Goal: Task Accomplishment & Management: Complete application form

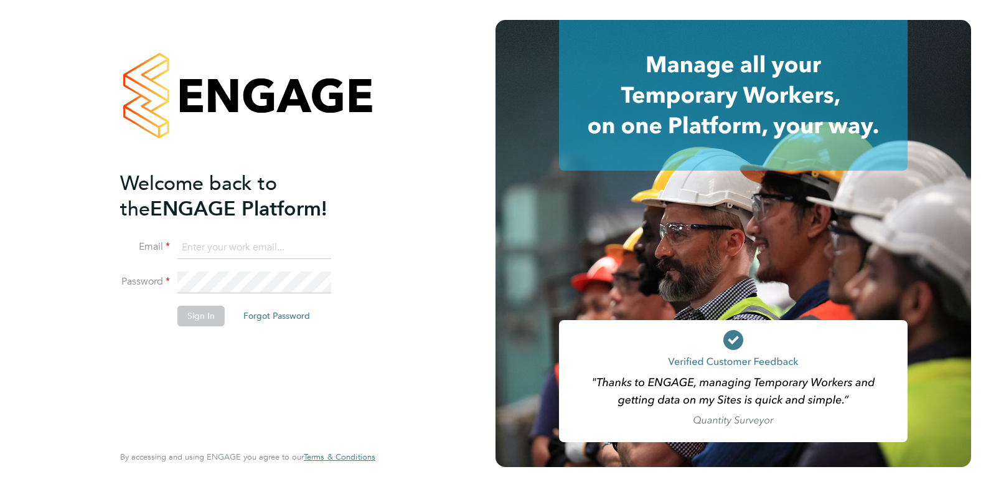
click at [248, 242] on input at bounding box center [254, 248] width 154 height 22
type input "ellie@omniapeople.com"
click at [172, 285] on li "Password" at bounding box center [241, 289] width 243 height 35
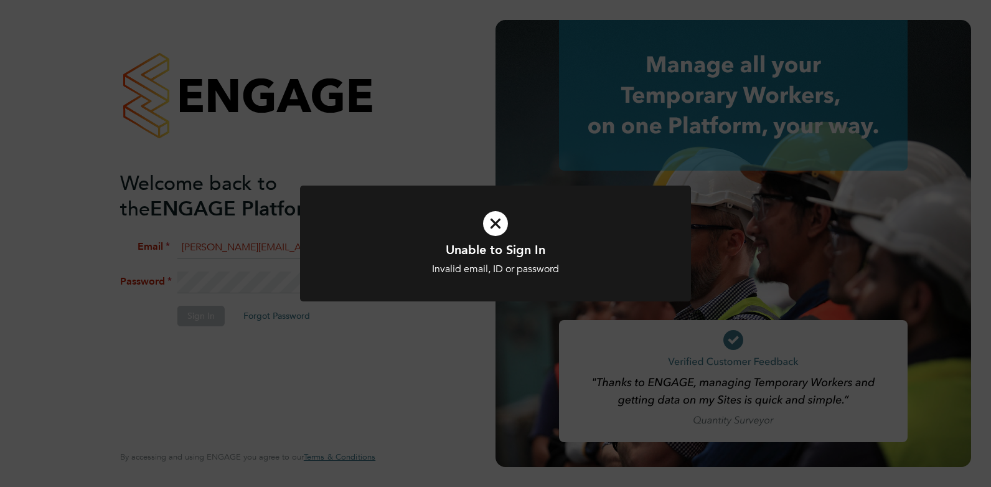
click at [494, 223] on icon at bounding box center [496, 223] width 324 height 49
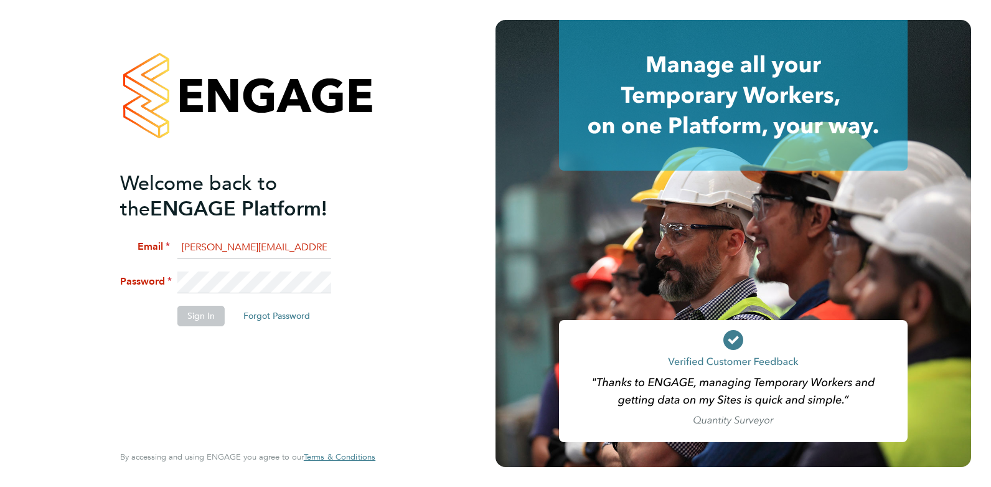
click at [174, 281] on li "Password" at bounding box center [241, 289] width 243 height 35
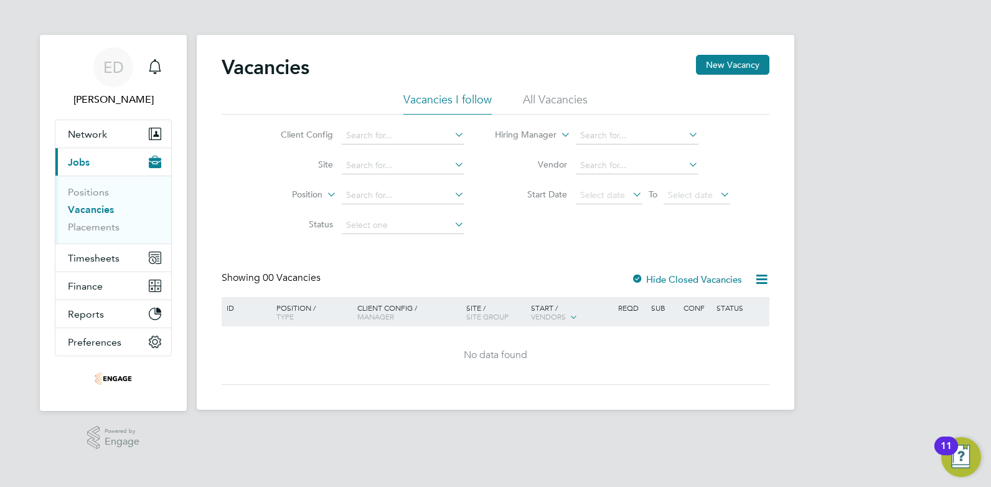
click at [80, 161] on span "Jobs" at bounding box center [79, 162] width 22 height 12
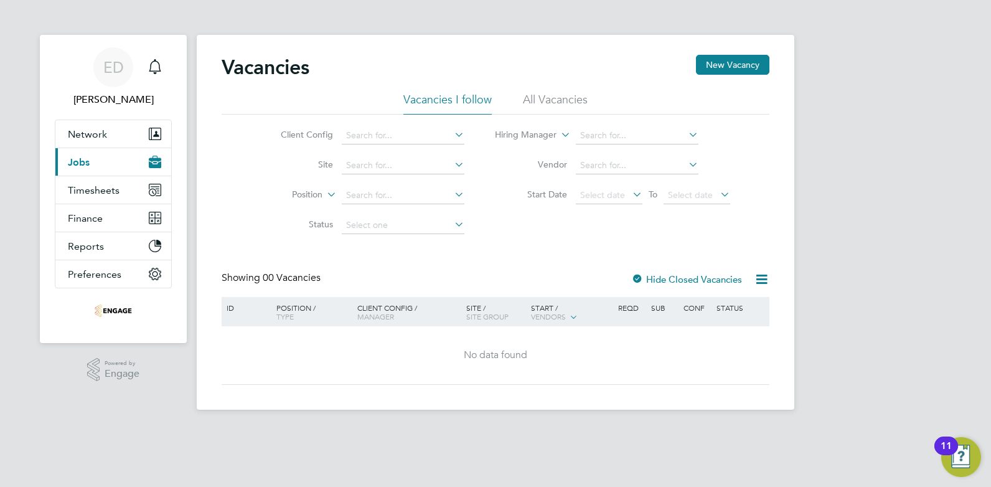
click at [75, 171] on button "Current page: Jobs" at bounding box center [113, 161] width 116 height 27
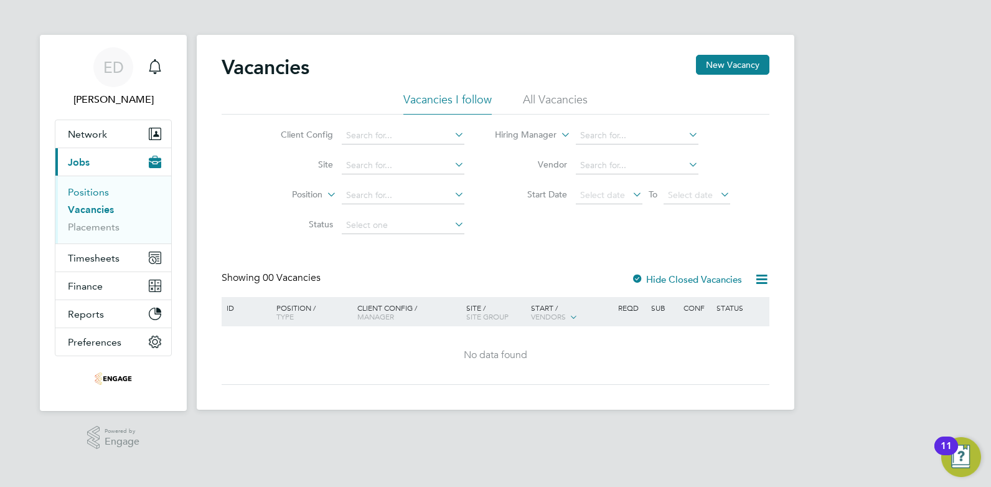
click at [77, 187] on link "Positions" at bounding box center [88, 192] width 41 height 12
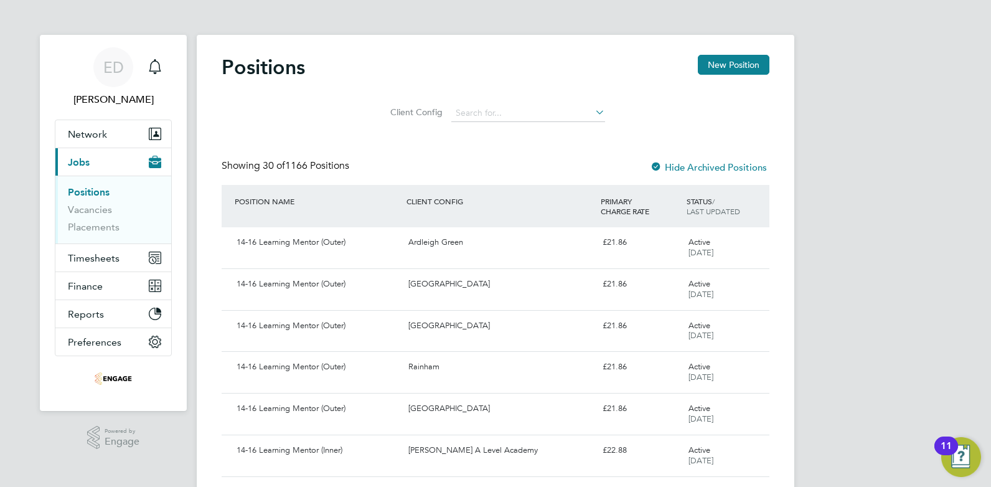
click at [100, 157] on button "Current page: Jobs" at bounding box center [113, 161] width 116 height 27
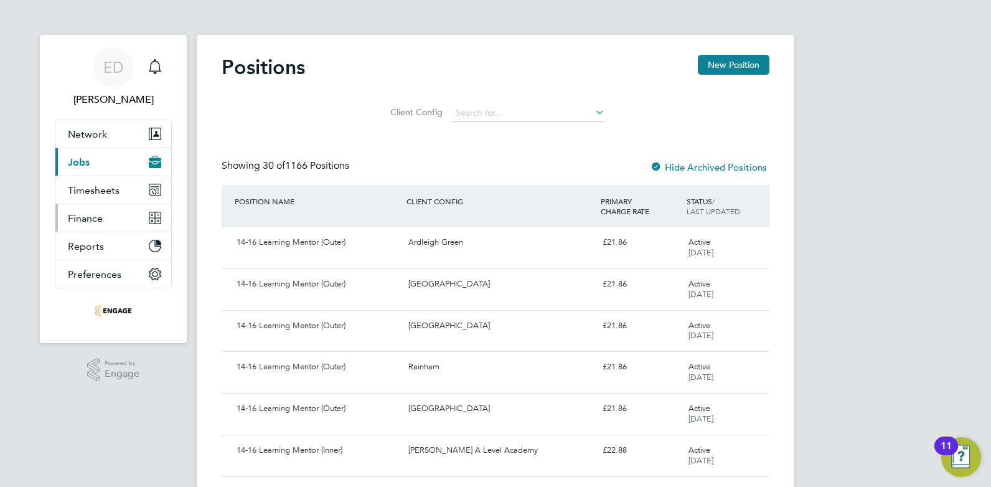
click at [93, 227] on button "Finance" at bounding box center [113, 217] width 116 height 27
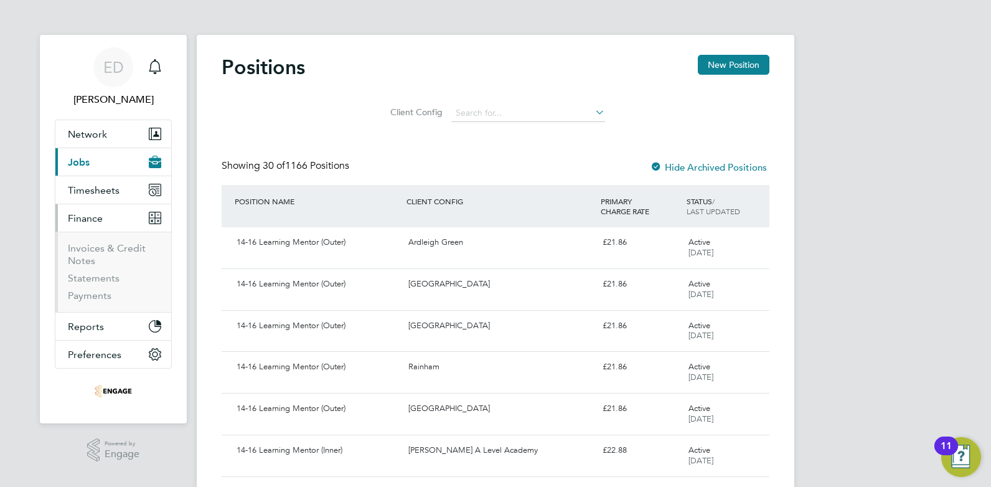
click at [87, 220] on span "Finance" at bounding box center [85, 218] width 35 height 12
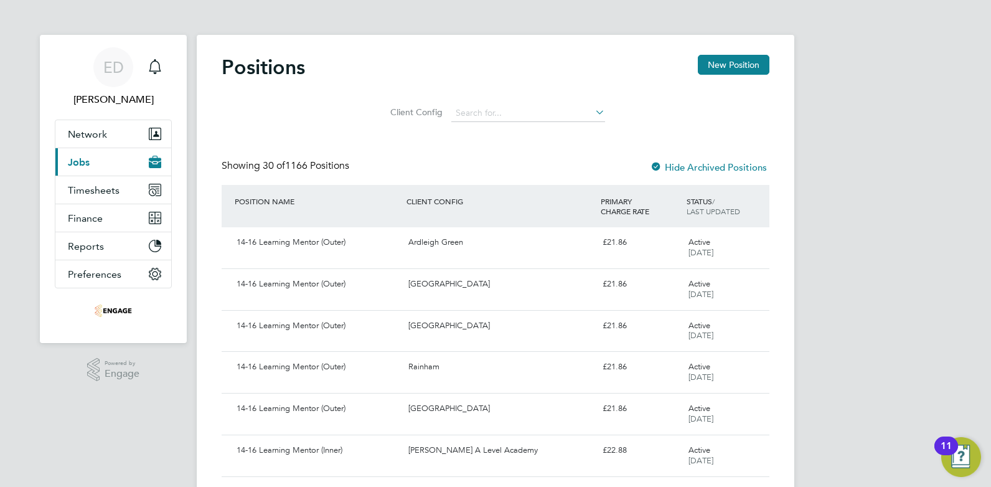
click at [70, 163] on span "Jobs" at bounding box center [79, 162] width 22 height 12
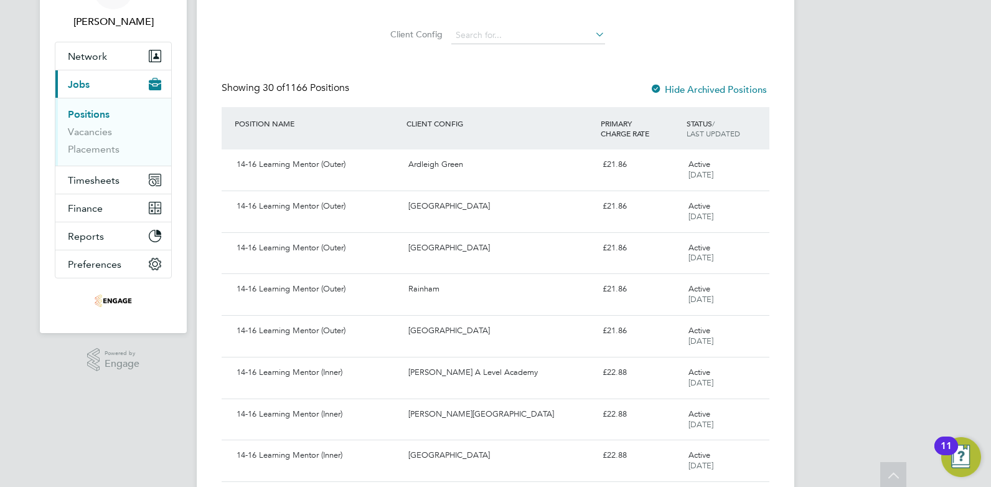
scroll to position [47, 0]
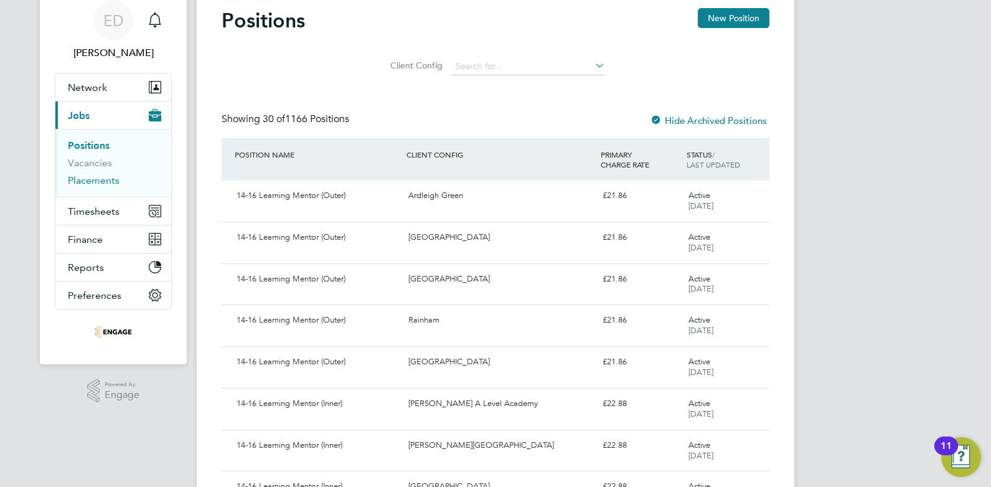
click at [85, 174] on link "Placements" at bounding box center [94, 180] width 52 height 12
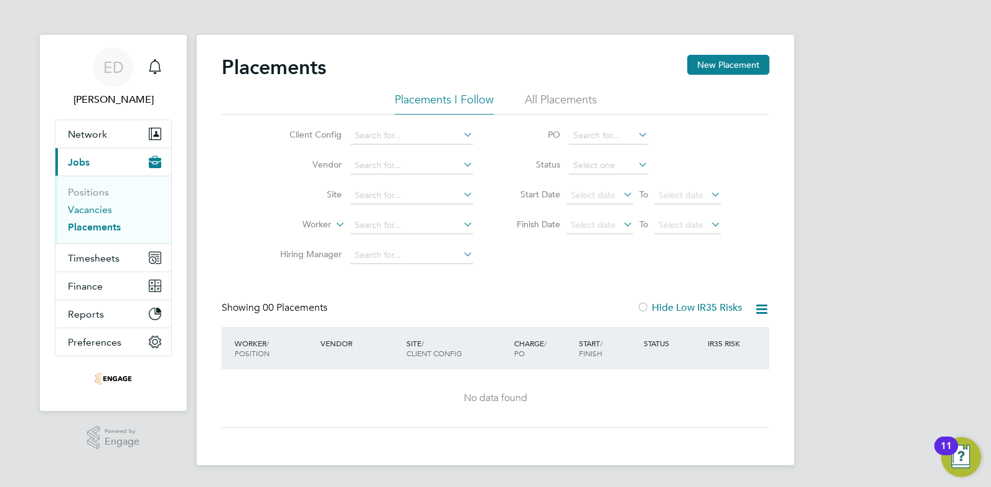
click at [70, 204] on link "Vacancies" at bounding box center [90, 210] width 44 height 12
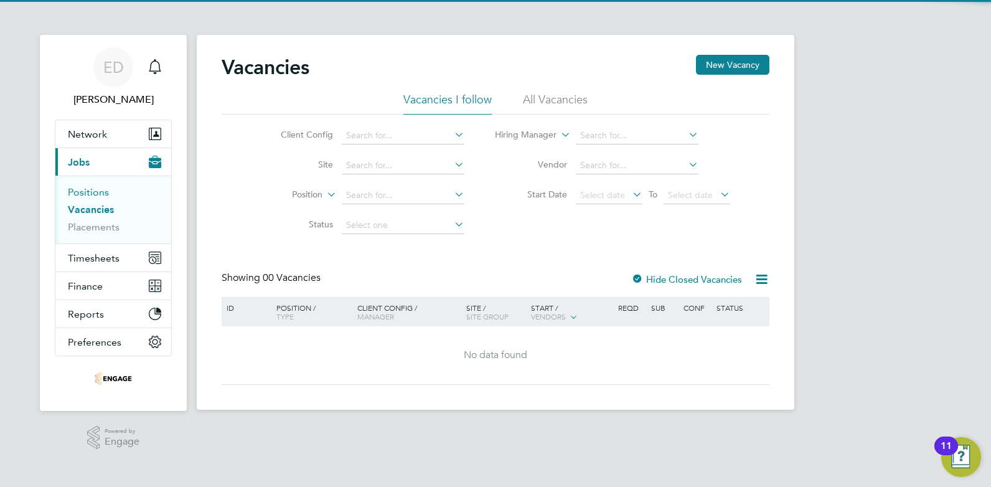
click at [72, 191] on link "Positions" at bounding box center [88, 192] width 41 height 12
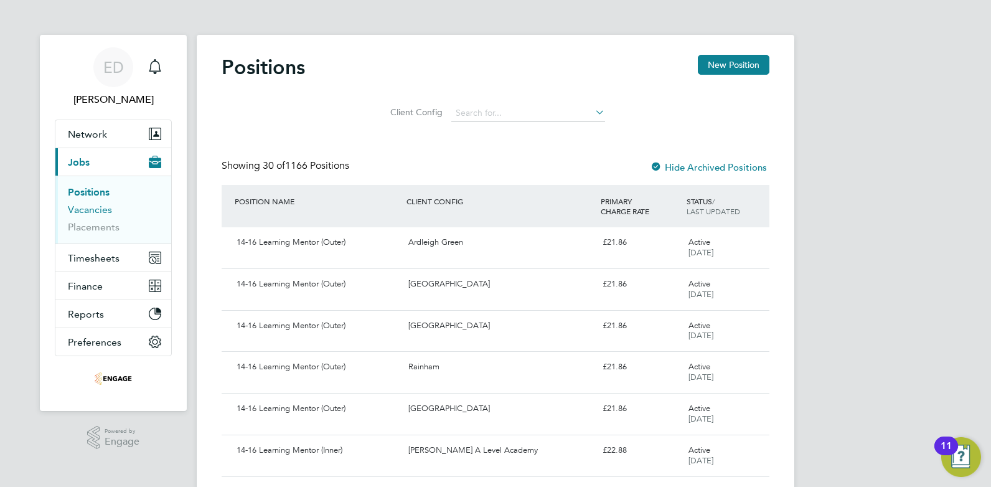
click at [110, 214] on link "Vacancies" at bounding box center [90, 210] width 44 height 12
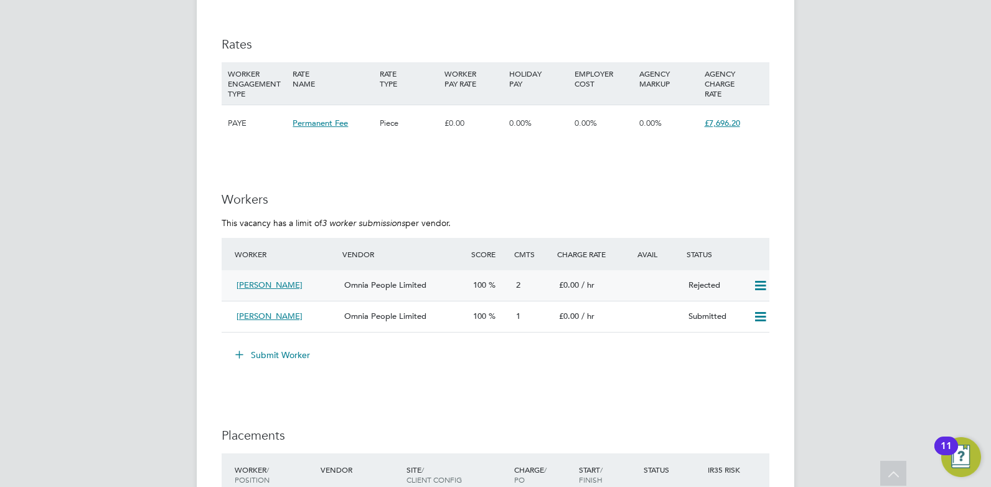
scroll to position [1775, 0]
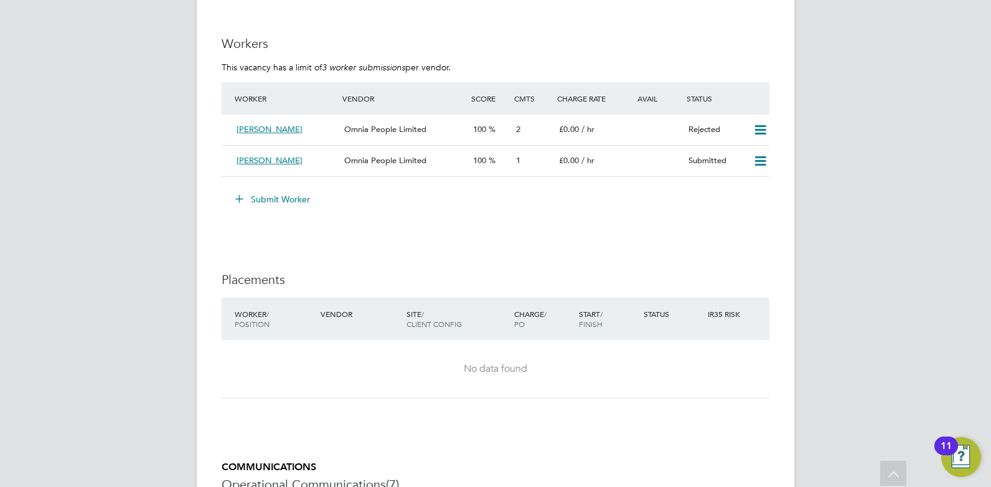
click at [263, 194] on button "Submit Worker" at bounding box center [273, 199] width 93 height 20
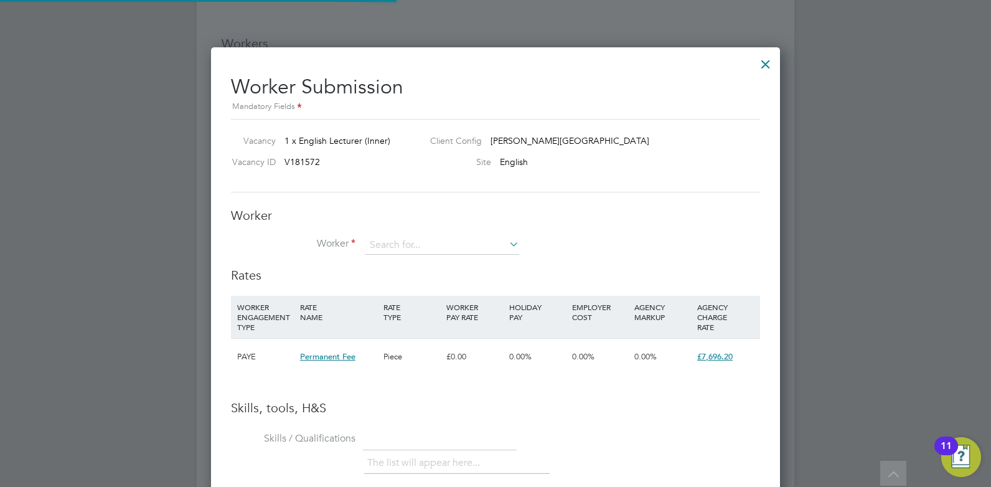
scroll to position [787, 570]
click at [395, 240] on input at bounding box center [443, 245] width 154 height 19
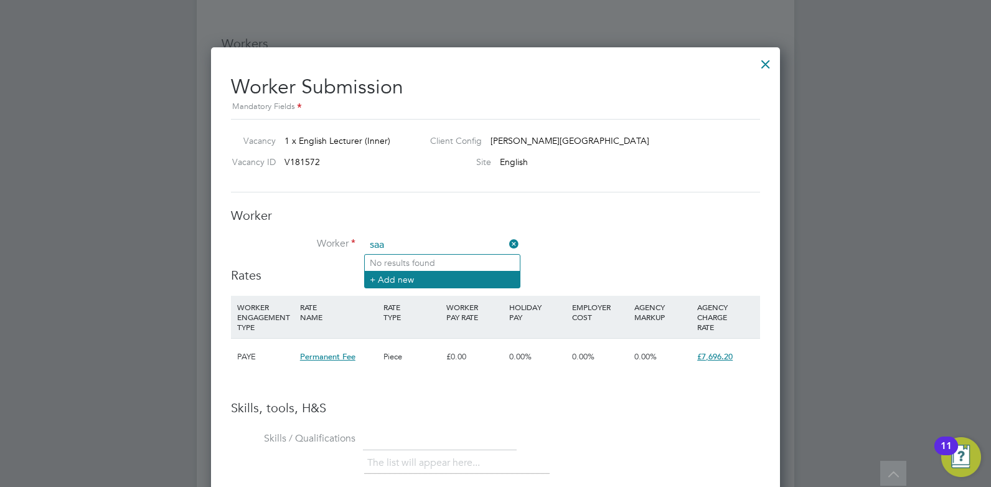
type input "saa"
click at [425, 275] on li "+ Add new" at bounding box center [442, 279] width 155 height 17
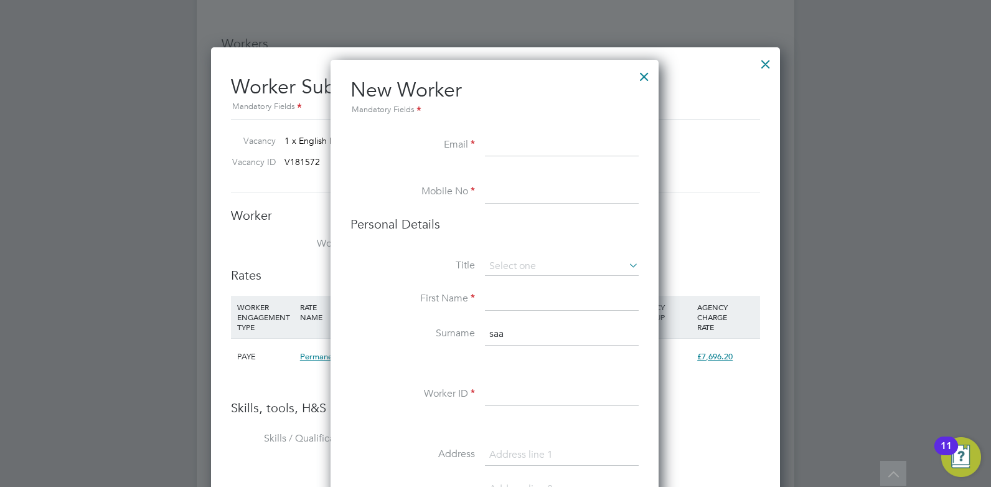
paste input "[EMAIL_ADDRESS][DOMAIN_NAME]"
type input "[EMAIL_ADDRESS][DOMAIN_NAME]"
click at [499, 189] on input at bounding box center [562, 192] width 154 height 22
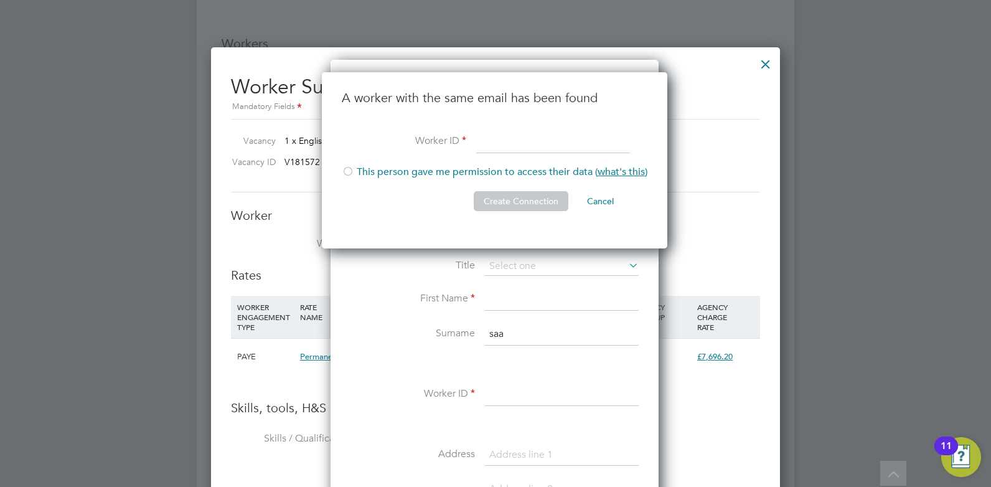
click at [358, 170] on li "This person gave me permission to access their data ( what's this )" at bounding box center [495, 179] width 306 height 26
click at [497, 201] on button "Create Connection" at bounding box center [521, 201] width 95 height 20
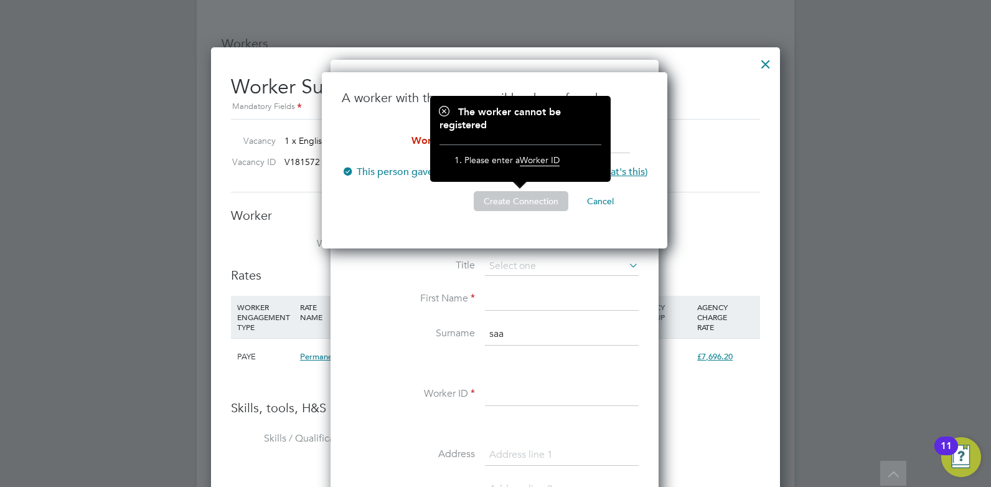
click at [401, 184] on li "This person gave me permission to access their data ( what's this )" at bounding box center [495, 179] width 306 height 26
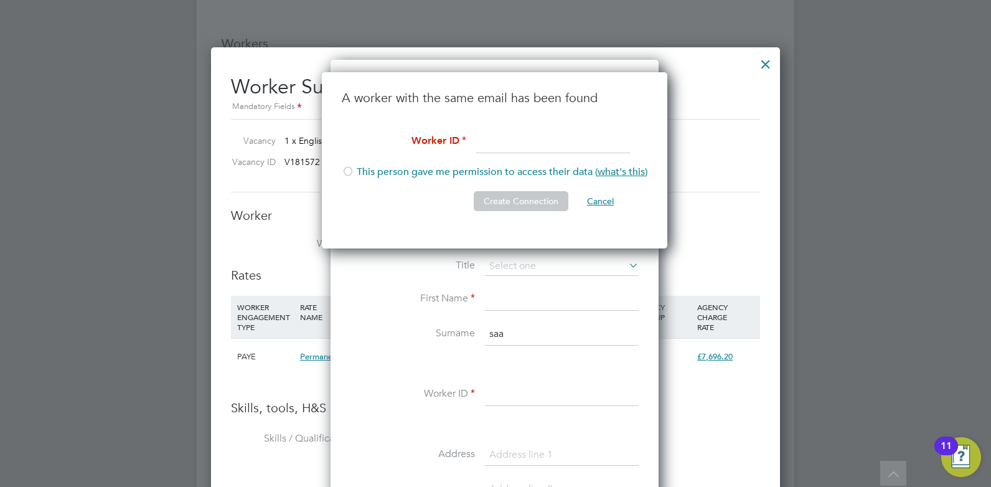
click at [607, 192] on button "Cancel" at bounding box center [600, 201] width 47 height 20
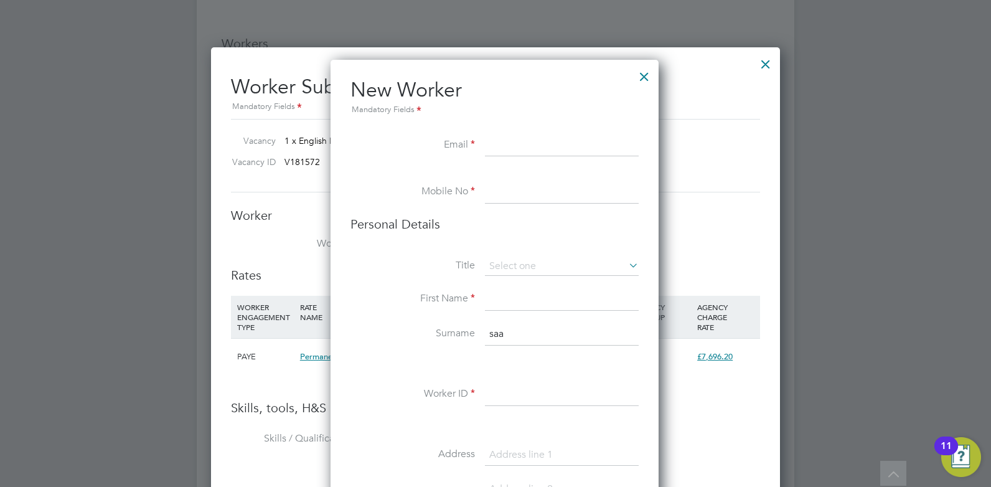
click at [503, 153] on input at bounding box center [562, 146] width 154 height 22
click at [654, 74] on div at bounding box center [644, 73] width 22 height 22
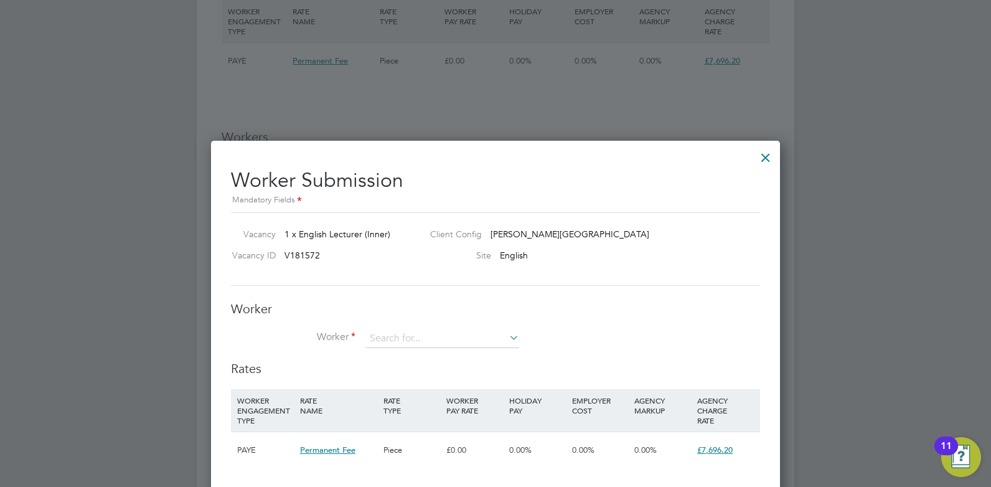
click at [755, 153] on div at bounding box center [766, 154] width 22 height 22
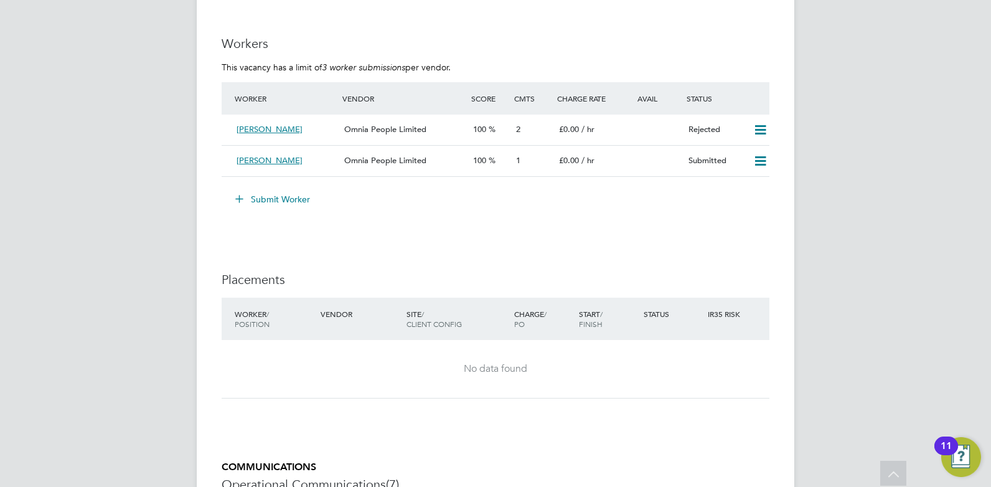
click at [282, 197] on button "Submit Worker" at bounding box center [273, 199] width 93 height 20
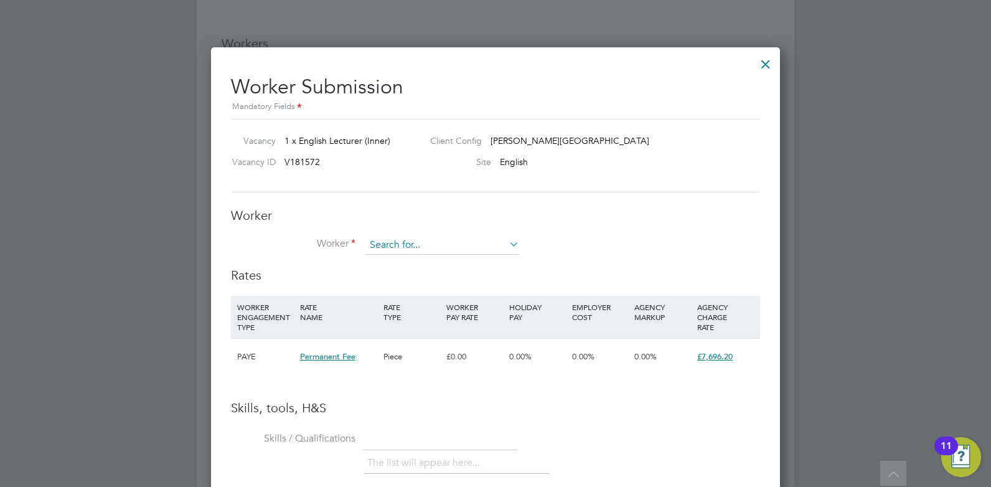
click at [385, 250] on input at bounding box center [443, 245] width 154 height 19
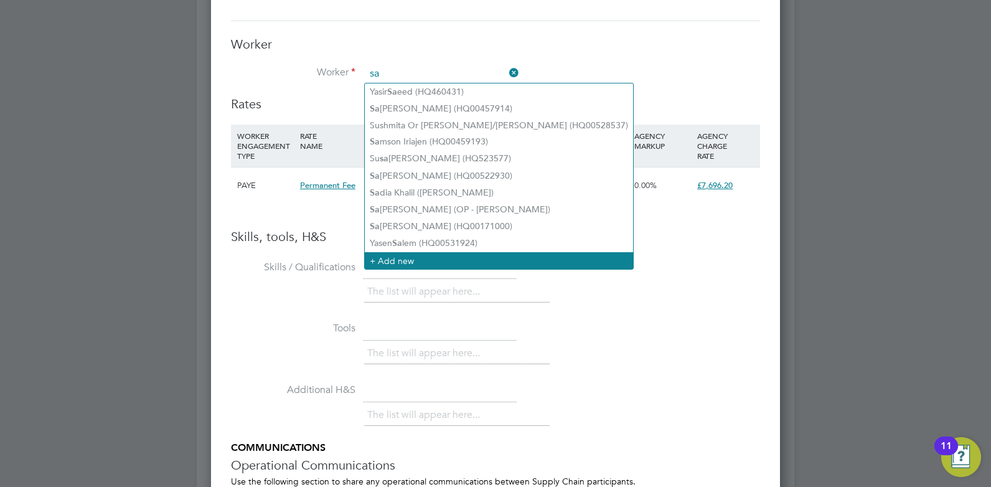
type input "sa"
click at [402, 257] on li "+ Add new" at bounding box center [499, 260] width 268 height 17
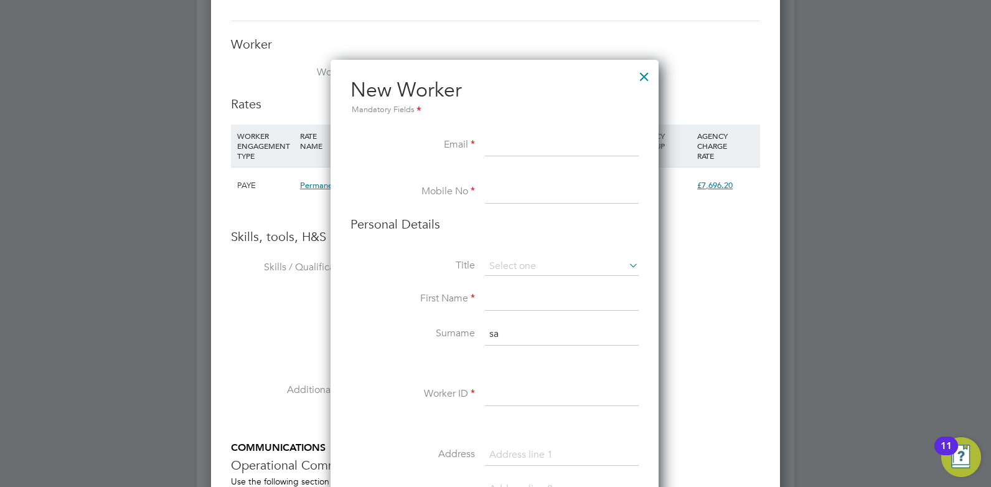
paste input "07427 240713"
drag, startPoint x: 600, startPoint y: 153, endPoint x: 494, endPoint y: 154, distance: 105.9
click at [494, 154] on input "07427 240713" at bounding box center [562, 146] width 154 height 22
type input "0"
click at [484, 147] on li "Email" at bounding box center [495, 152] width 288 height 35
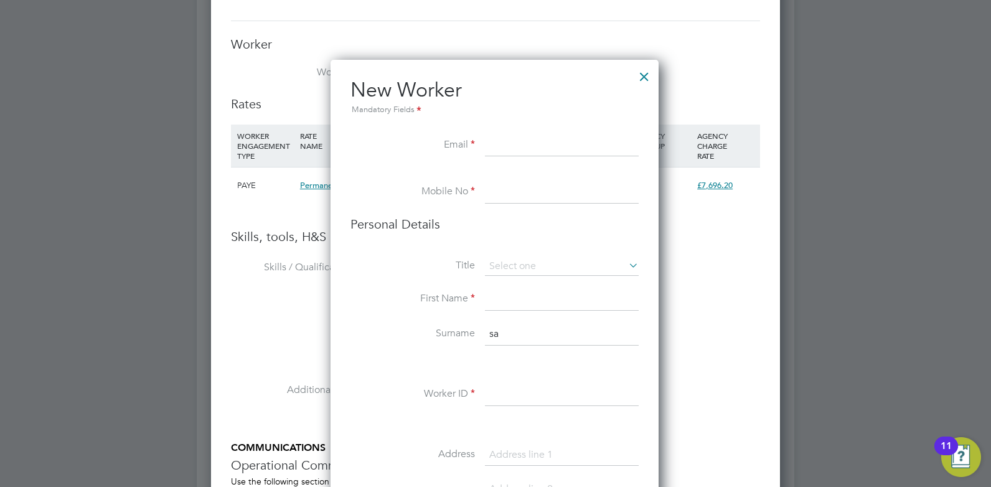
click at [490, 155] on input at bounding box center [562, 146] width 154 height 22
type input "[EMAIL_ADDRESS][DOMAIN_NAME]"
click at [0, 0] on li "This person gave me permission to access their data ( what's this )" at bounding box center [0, 0] width 0 height 0
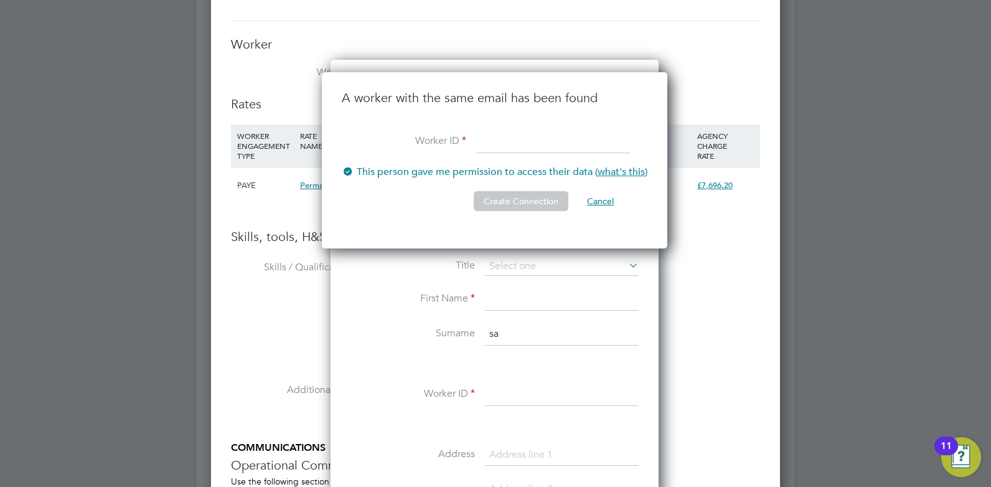
click at [600, 195] on button "Cancel" at bounding box center [600, 201] width 47 height 20
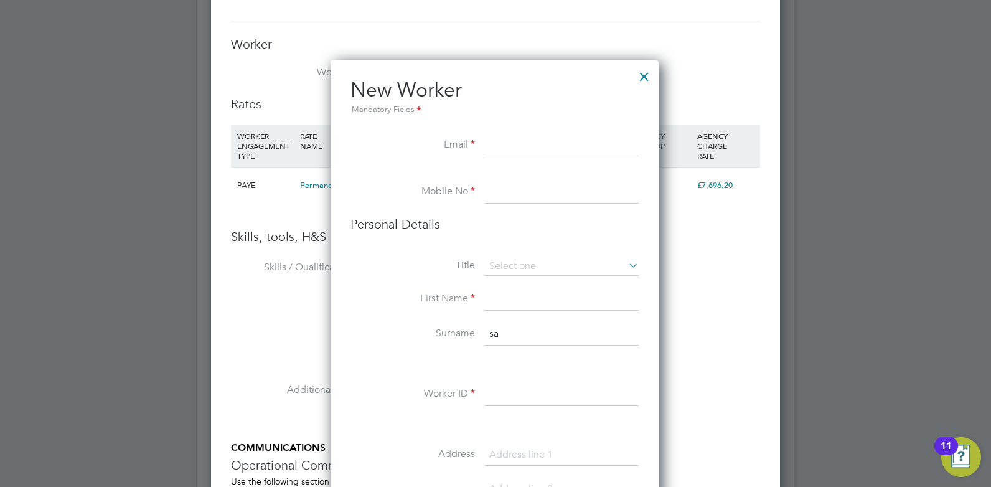
click at [643, 80] on div at bounding box center [644, 73] width 22 height 22
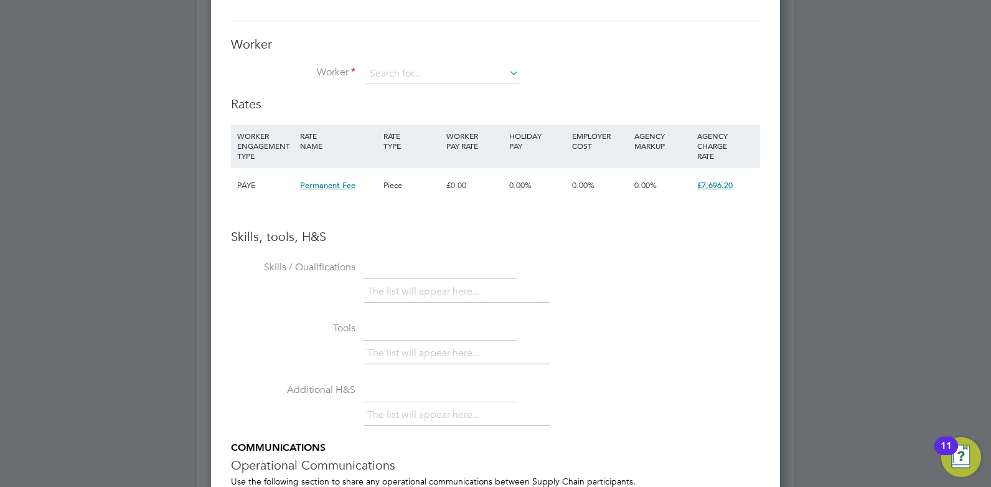
scroll to position [1790, 0]
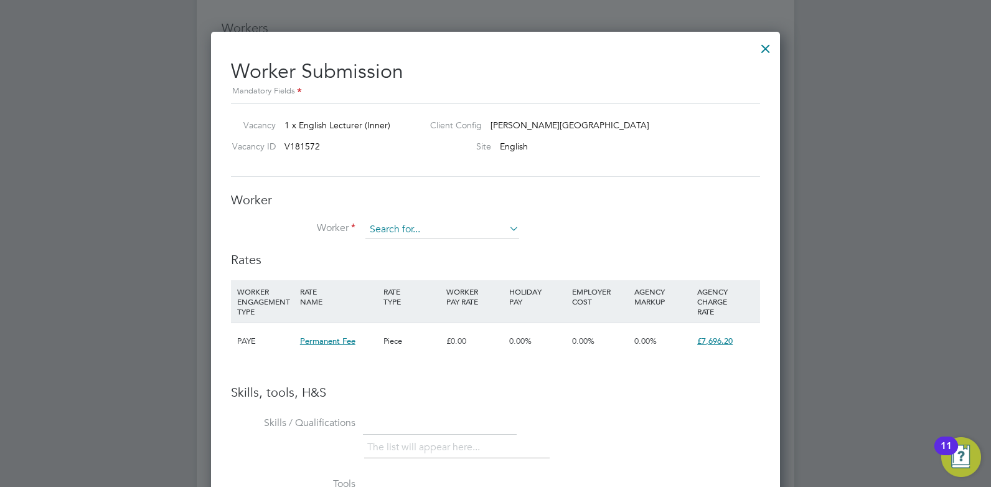
click at [377, 233] on input at bounding box center [443, 229] width 154 height 19
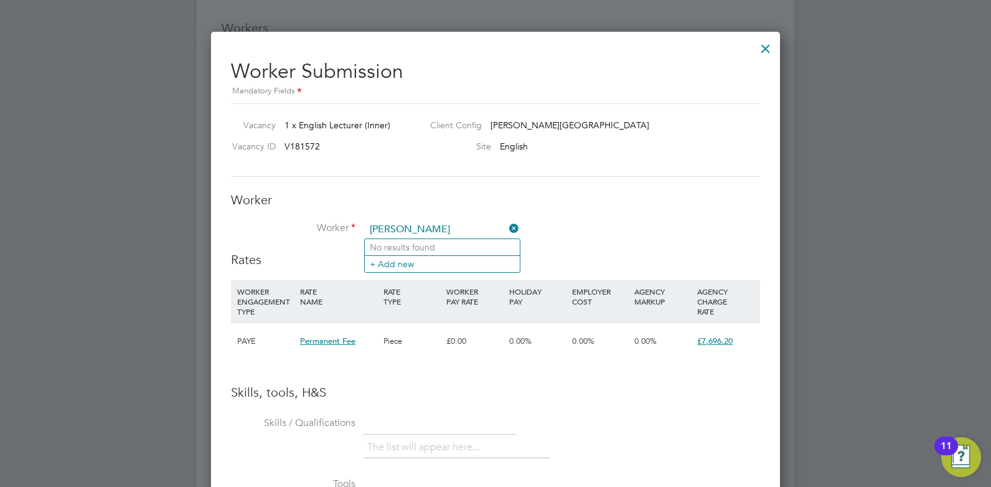
type input "[PERSON_NAME]"
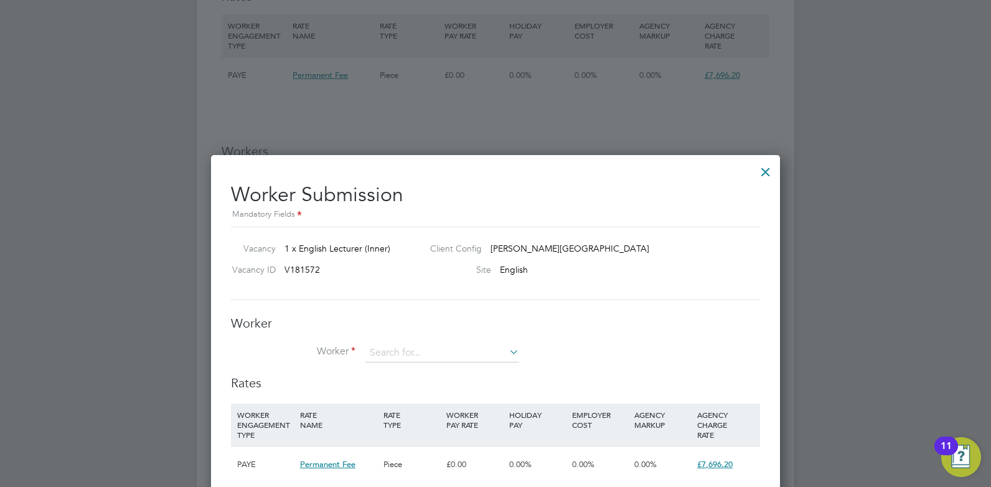
scroll to position [1869, 0]
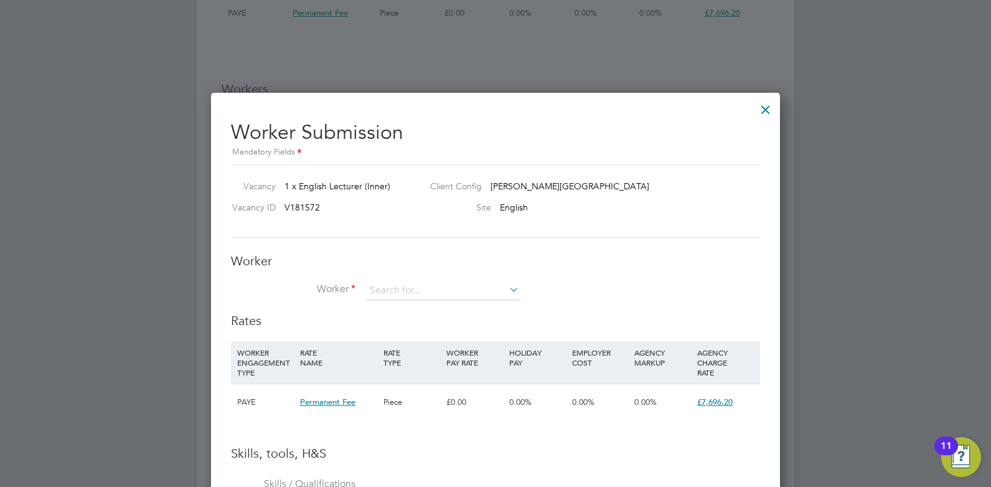
click at [768, 108] on div at bounding box center [766, 106] width 22 height 22
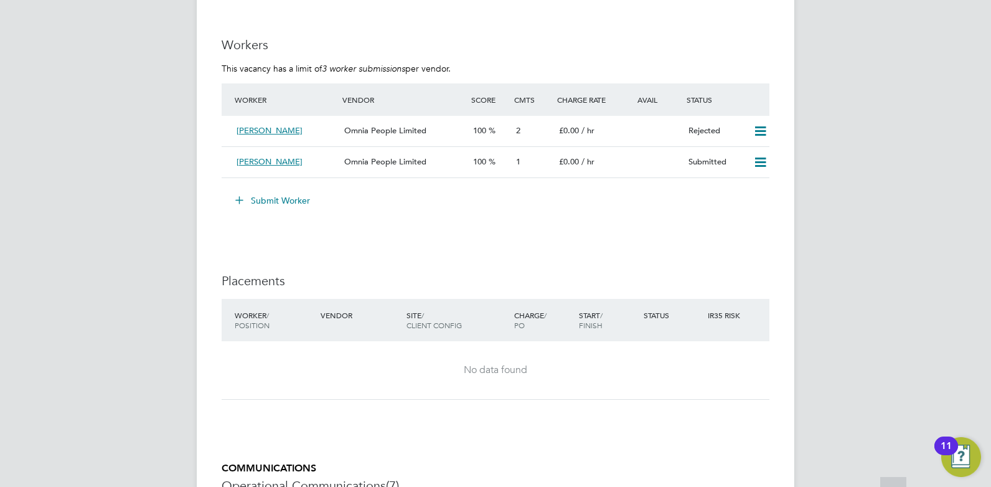
scroll to position [1775, 0]
click at [300, 194] on button "Submit Worker" at bounding box center [273, 199] width 93 height 20
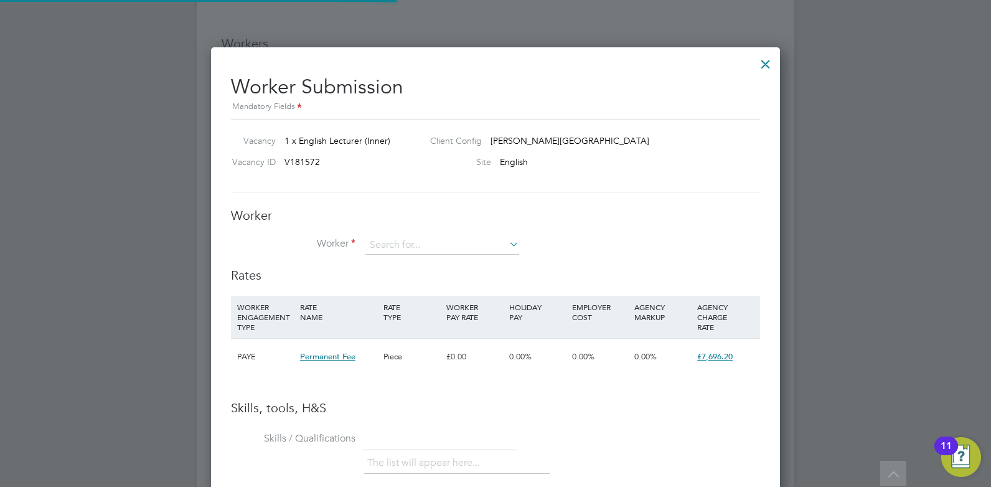
scroll to position [6, 6]
drag, startPoint x: 384, startPoint y: 240, endPoint x: 392, endPoint y: 245, distance: 9.7
click at [384, 240] on input at bounding box center [443, 245] width 154 height 19
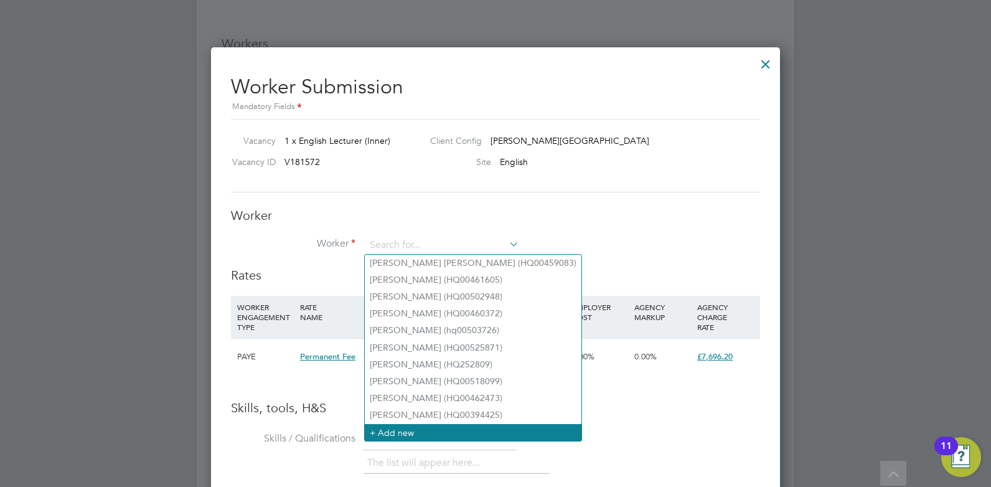
click at [382, 427] on li "+ Add new" at bounding box center [473, 432] width 217 height 17
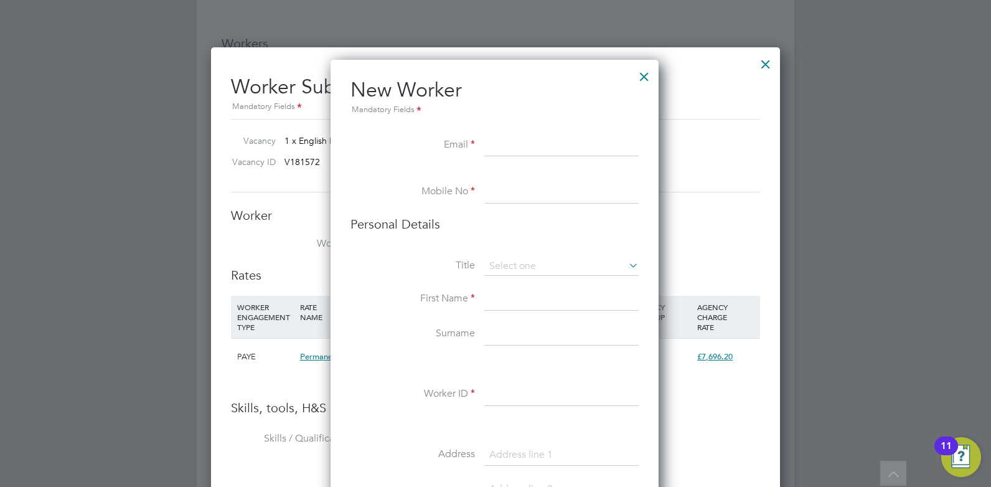
paste input "[EMAIL_ADDRESS][DOMAIN_NAME]"
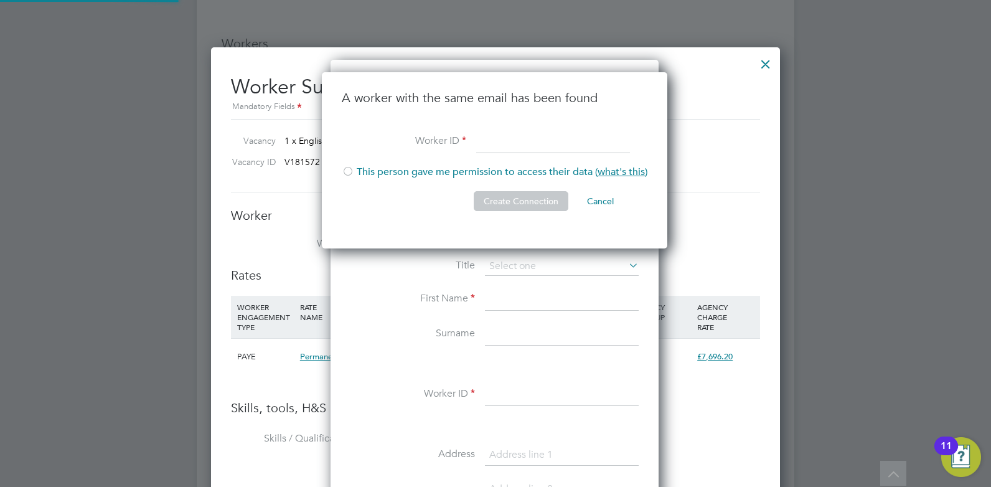
type input "[EMAIL_ADDRESS][DOMAIN_NAME]"
click at [351, 176] on div at bounding box center [348, 172] width 12 height 12
click at [483, 147] on input at bounding box center [553, 142] width 154 height 22
click at [493, 129] on li "A worker with the same email has been found" at bounding box center [495, 110] width 306 height 41
click at [612, 196] on button "Cancel" at bounding box center [600, 201] width 47 height 20
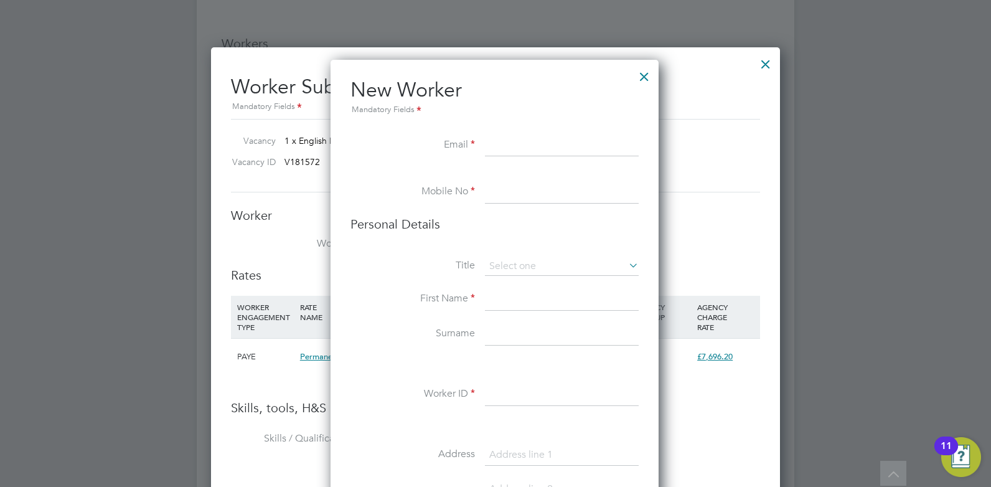
click at [646, 75] on div at bounding box center [644, 73] width 22 height 22
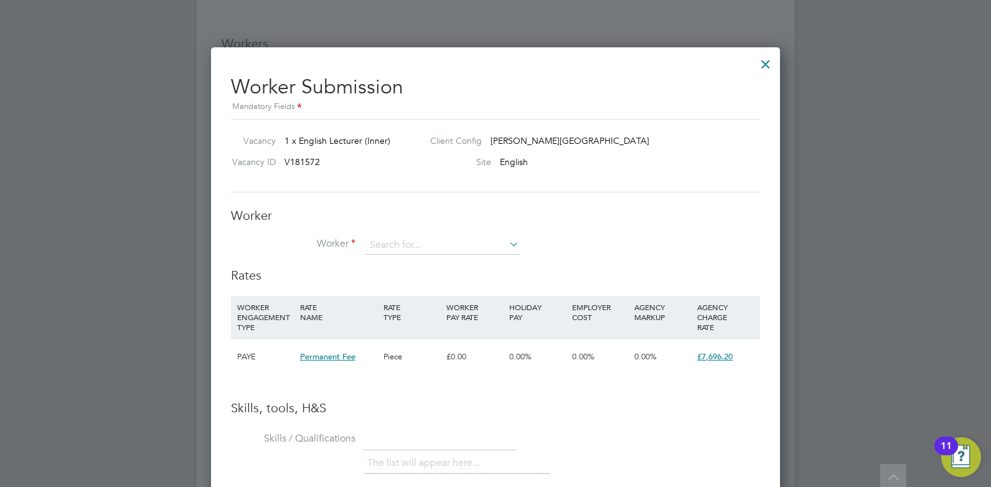
scroll to position [1790, 0]
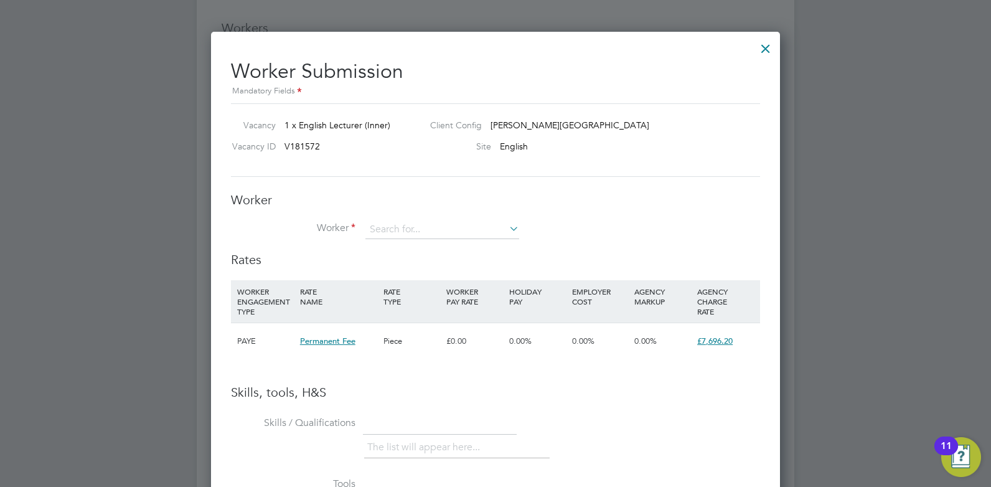
click at [507, 230] on icon at bounding box center [507, 228] width 0 height 17
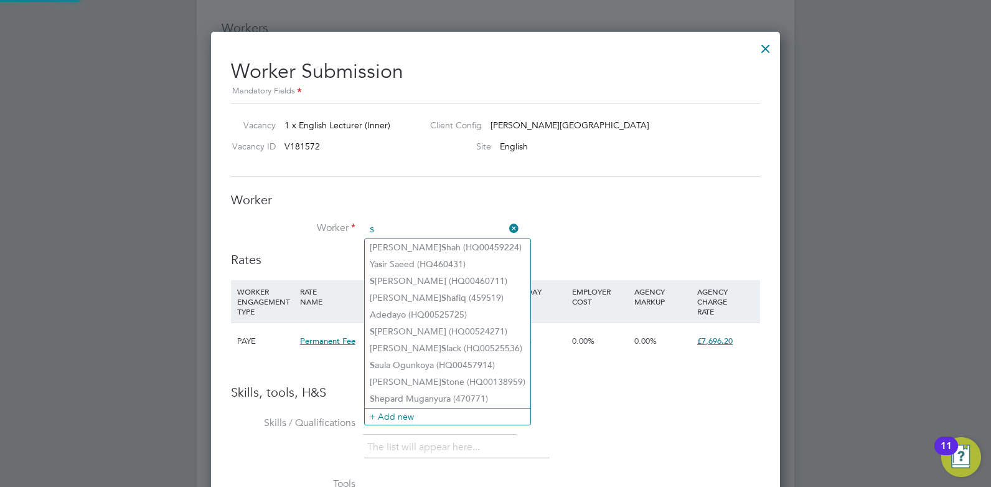
type input "s"
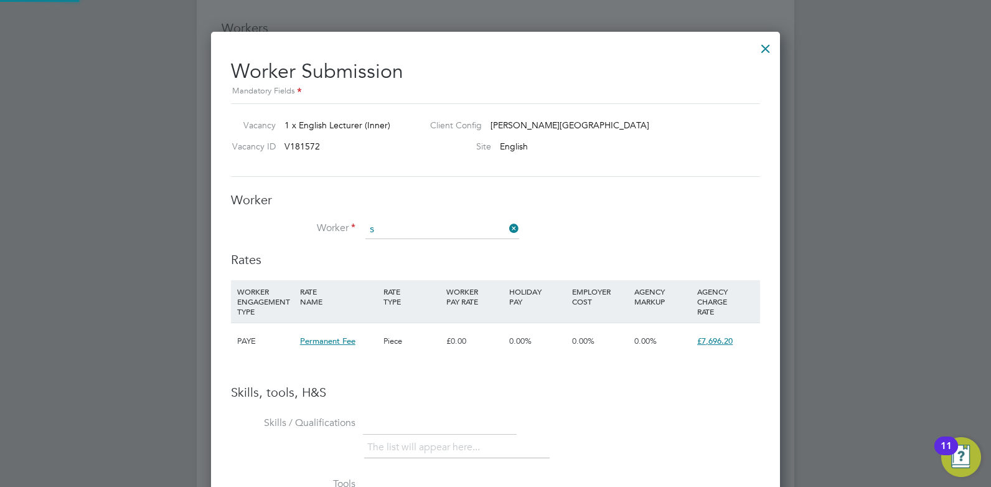
click at [763, 50] on div at bounding box center [766, 45] width 22 height 22
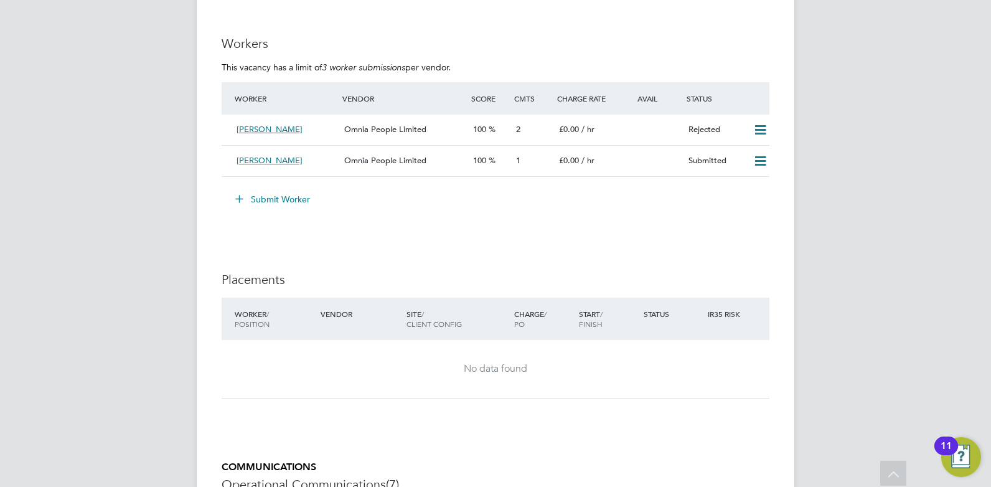
scroll to position [1697, 0]
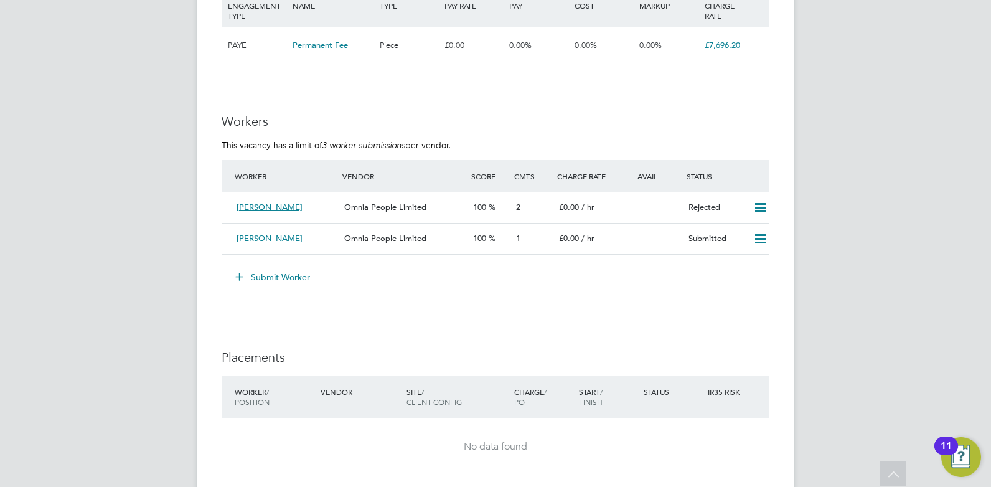
click at [290, 277] on button "Submit Worker" at bounding box center [273, 277] width 93 height 20
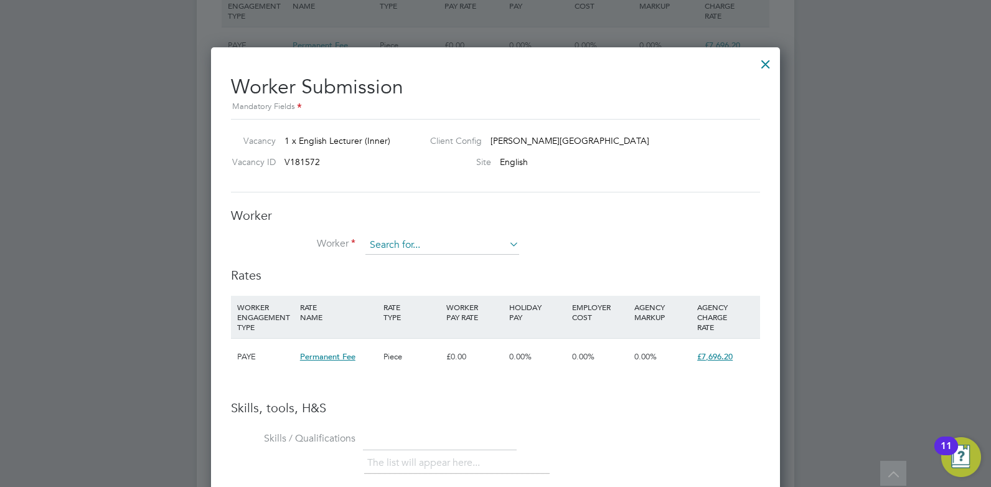
click at [382, 252] on input at bounding box center [443, 245] width 154 height 19
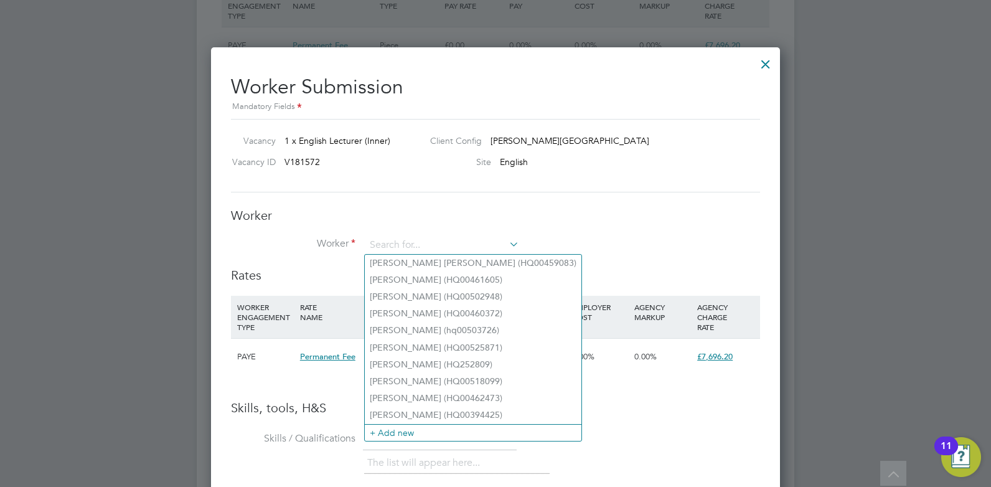
click at [327, 374] on div "Permanent Fee" at bounding box center [338, 357] width 83 height 36
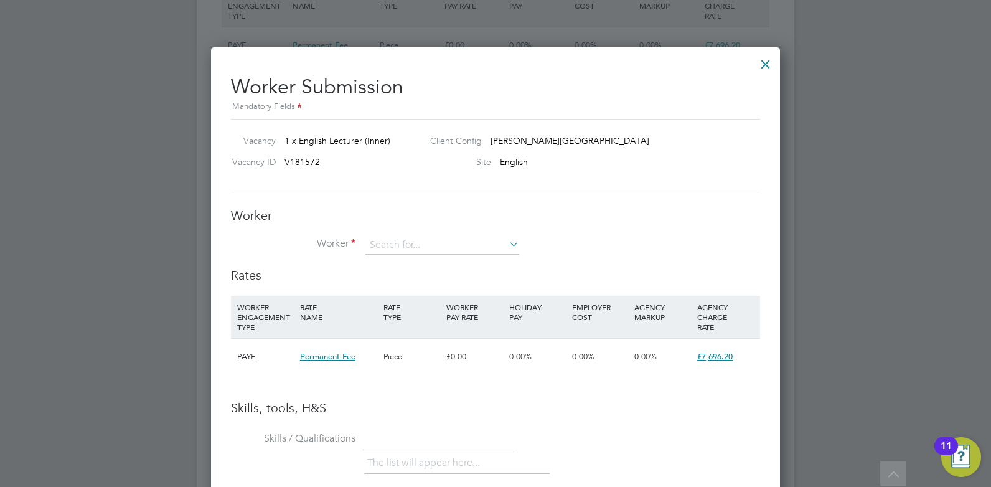
click at [507, 240] on icon at bounding box center [507, 243] width 0 height 17
click at [531, 234] on div "Worker Worker Worker Engagement Type" at bounding box center [495, 237] width 529 height 60
click at [447, 233] on div "Worker Worker Worker Engagement Type" at bounding box center [495, 237] width 529 height 60
click at [431, 260] on li "Worker" at bounding box center [495, 251] width 529 height 31
click at [422, 256] on li "Worker" at bounding box center [495, 251] width 529 height 31
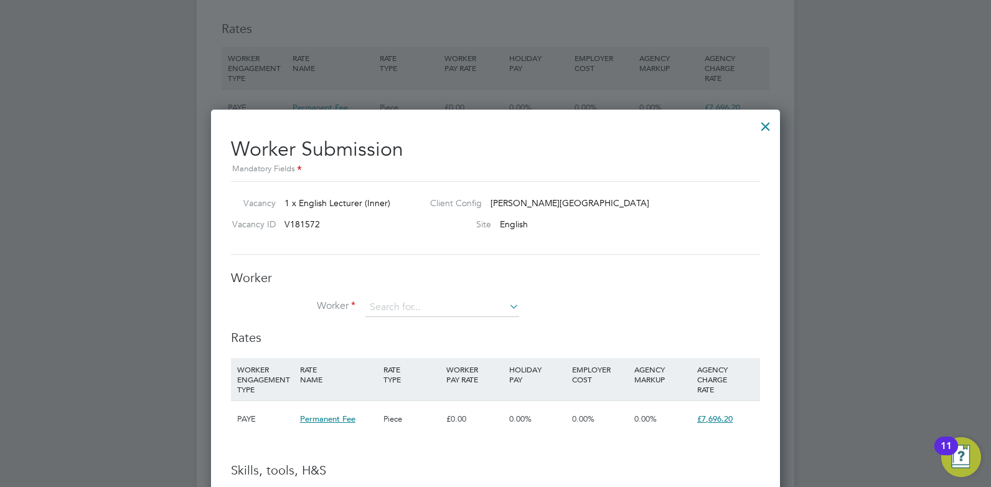
click at [773, 127] on div at bounding box center [766, 123] width 22 height 22
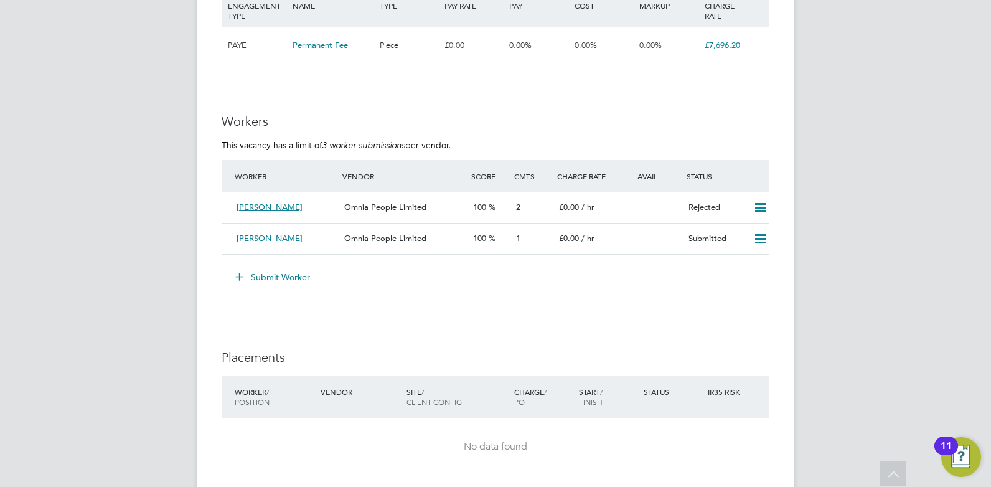
click at [269, 275] on button "Submit Worker" at bounding box center [273, 277] width 93 height 20
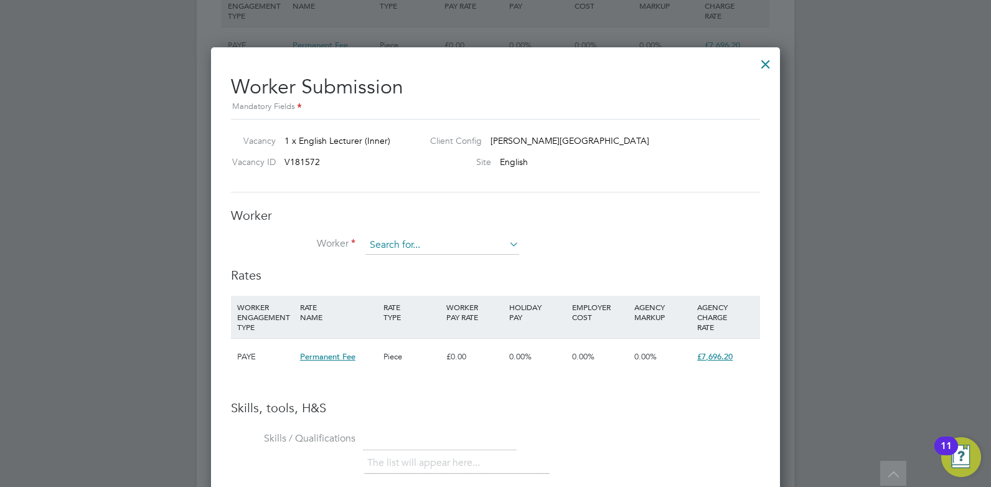
click at [420, 245] on input at bounding box center [443, 245] width 154 height 19
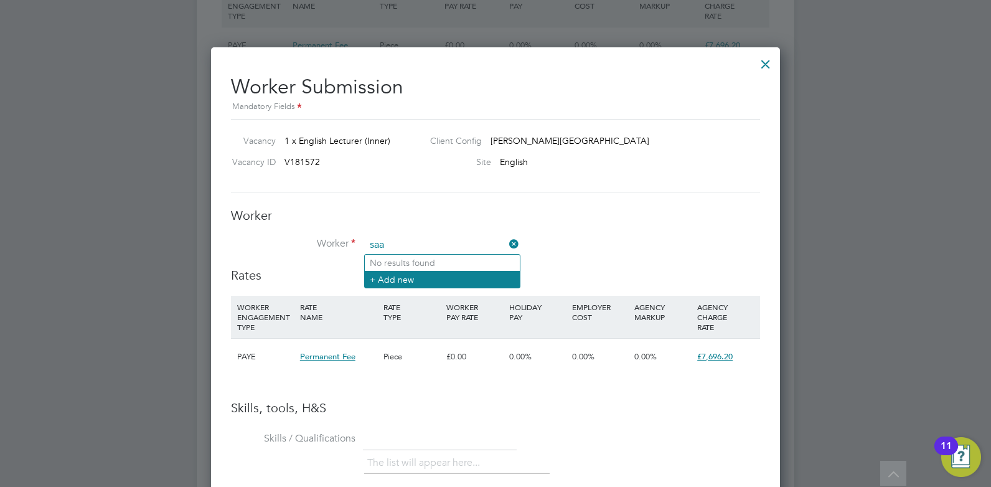
type input "saa"
click at [413, 278] on li "+ Add new" at bounding box center [442, 279] width 155 height 17
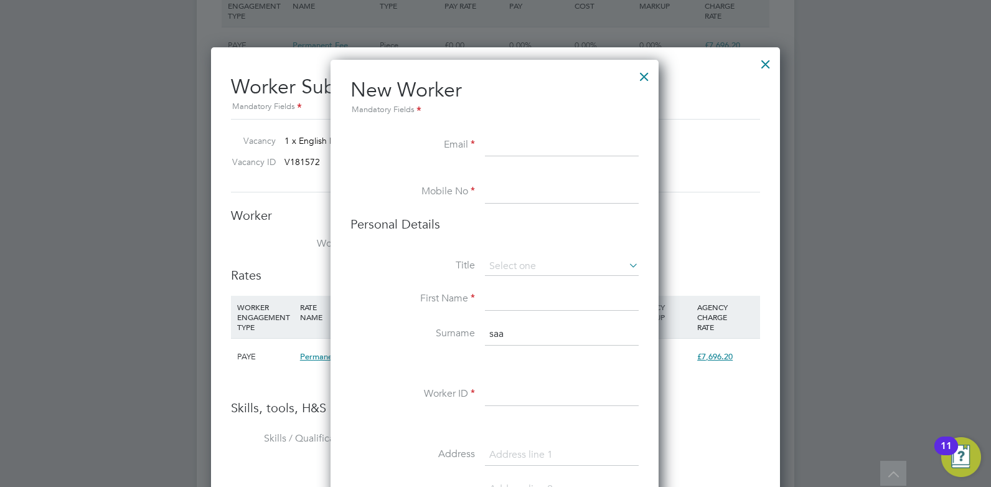
paste input "[EMAIL_ADDRESS][DOMAIN_NAME]"
type input "[EMAIL_ADDRESS][DOMAIN_NAME]"
click at [436, 253] on li "Personal Details" at bounding box center [495, 236] width 288 height 41
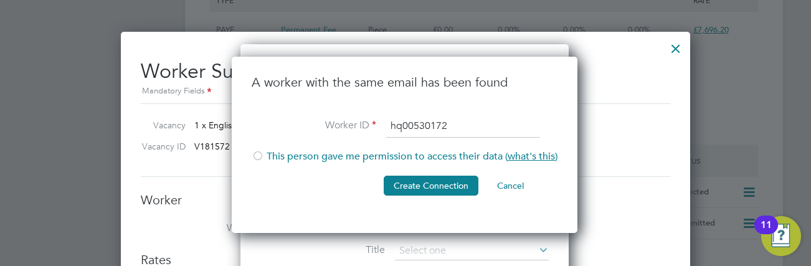
type input "hq00530172"
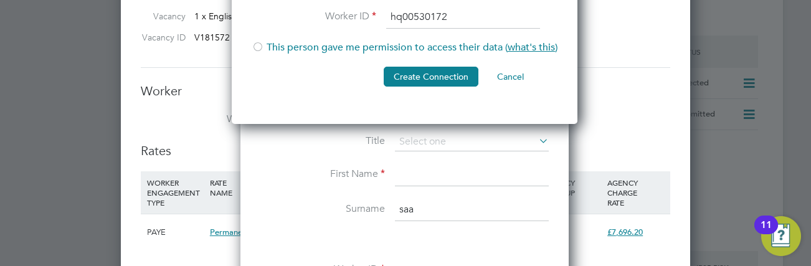
click at [514, 85] on button "Cancel" at bounding box center [510, 77] width 47 height 20
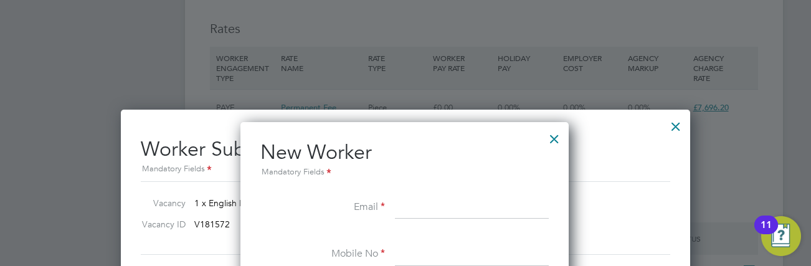
scroll to position [1759, 0]
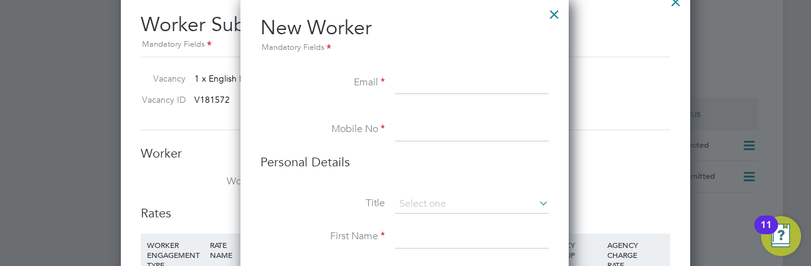
click at [413, 78] on input at bounding box center [472, 83] width 154 height 22
drag, startPoint x: 456, startPoint y: 59, endPoint x: 515, endPoint y: 35, distance: 63.4
click at [456, 59] on li "New Worker Mandatory Fields" at bounding box center [404, 43] width 288 height 57
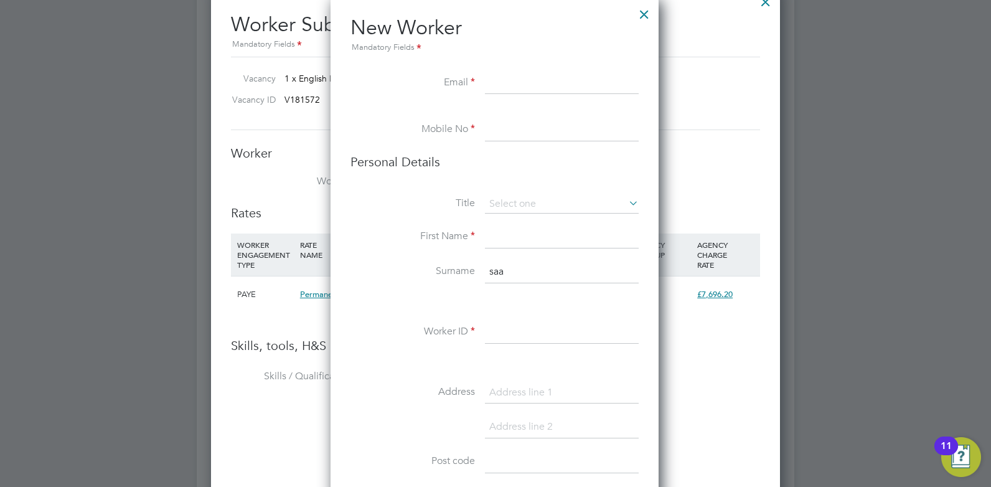
click at [519, 56] on li "New Worker Mandatory Fields" at bounding box center [495, 43] width 288 height 57
click at [521, 82] on input at bounding box center [562, 83] width 154 height 22
paste input "[EMAIL_ADDRESS][DOMAIN_NAME]"
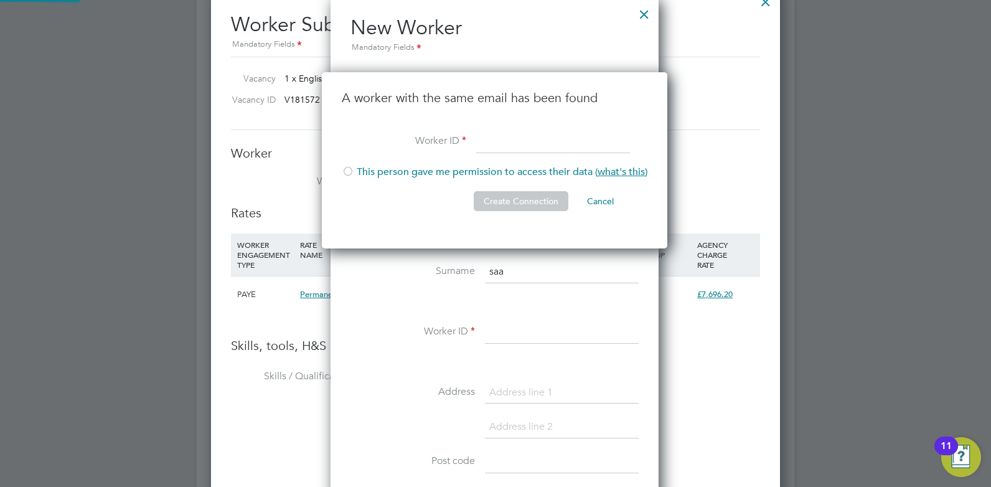
type input "[EMAIL_ADDRESS][DOMAIN_NAME]"
drag, startPoint x: 590, startPoint y: 143, endPoint x: 476, endPoint y: 142, distance: 114.0
click at [476, 142] on input "[EMAIL_ADDRESS][DOMAIN_NAME]" at bounding box center [553, 142] width 154 height 22
type input "m"
click at [554, 156] on li "Worker ID m" at bounding box center [495, 148] width 306 height 35
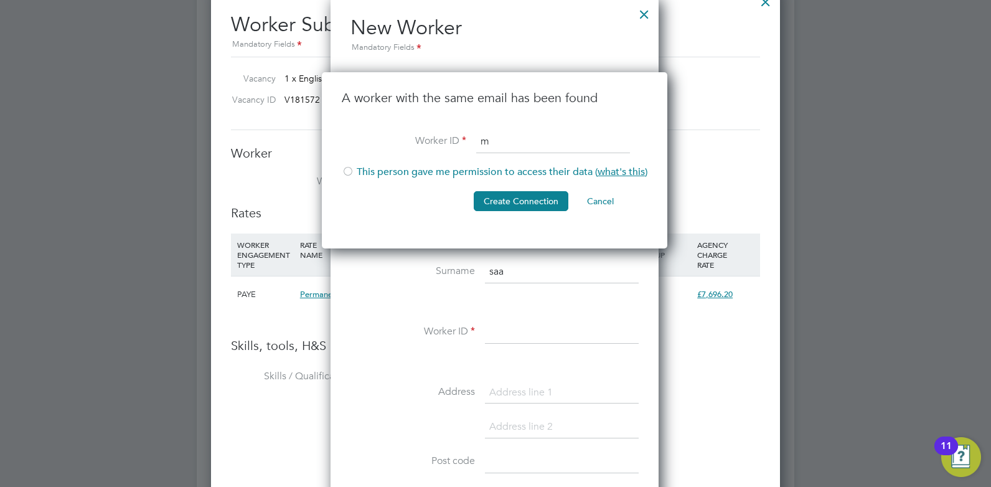
click at [553, 141] on input "m" at bounding box center [553, 142] width 154 height 22
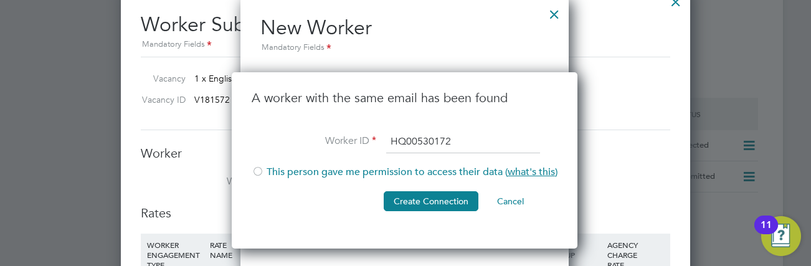
type input "HQ00530172"
click at [253, 173] on div at bounding box center [258, 172] width 12 height 12
click at [397, 197] on button "Create Connection" at bounding box center [431, 201] width 95 height 20
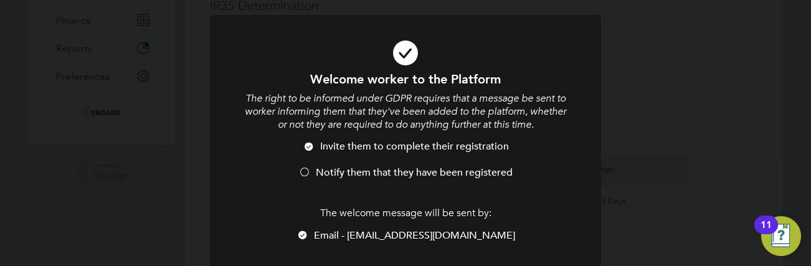
scroll to position [0, 0]
click at [304, 173] on div at bounding box center [304, 173] width 12 height 12
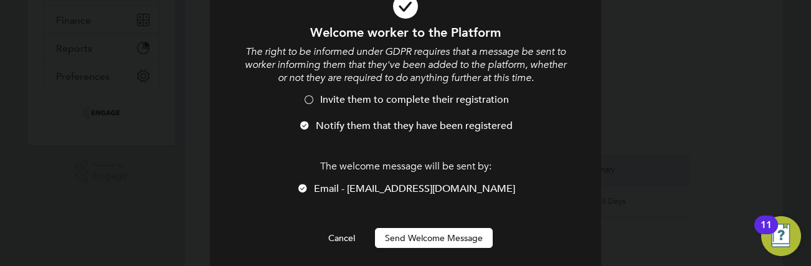
scroll to position [70, 0]
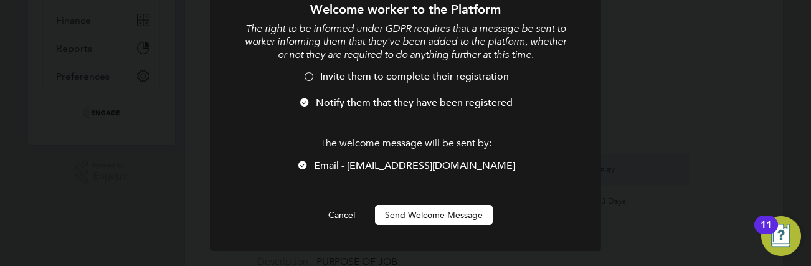
click at [338, 163] on li "Email - [EMAIL_ADDRESS][DOMAIN_NAME]" at bounding box center [405, 172] width 324 height 26
click at [396, 215] on button "Send Welcome Message" at bounding box center [434, 215] width 118 height 20
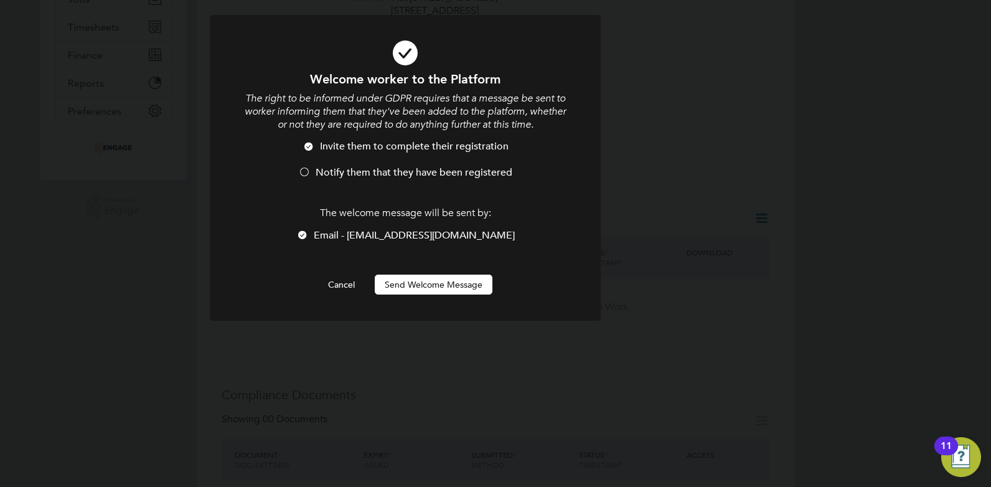
click at [314, 179] on li "Notify them that they have been registered" at bounding box center [405, 179] width 324 height 26
click at [440, 289] on button "Send Welcome Message" at bounding box center [434, 285] width 118 height 20
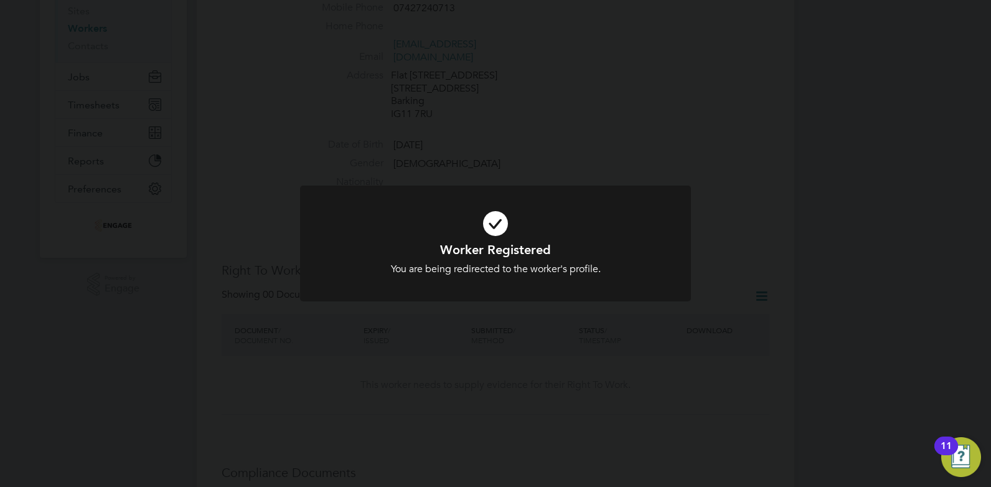
scroll to position [126, 0]
click at [489, 256] on h1 "Worker Registered" at bounding box center [496, 250] width 324 height 16
click at [499, 222] on icon at bounding box center [496, 223] width 324 height 49
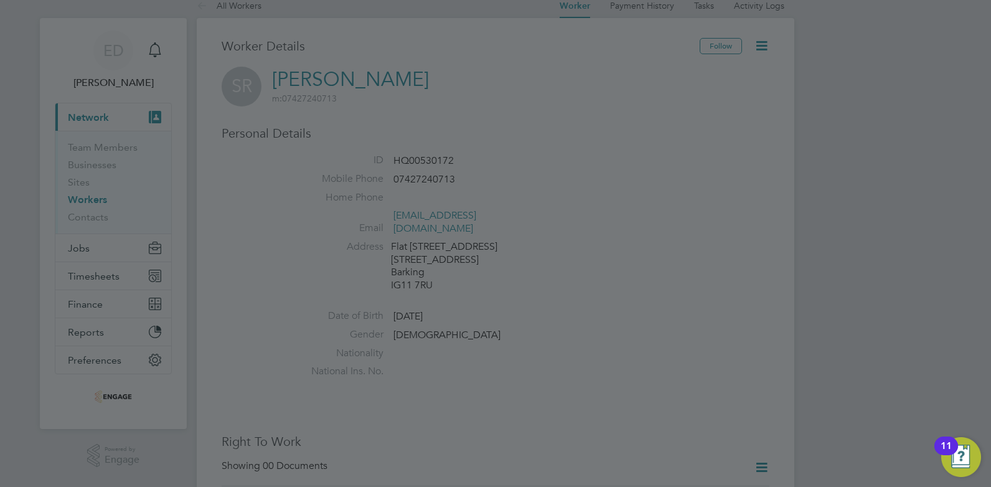
scroll to position [0, 0]
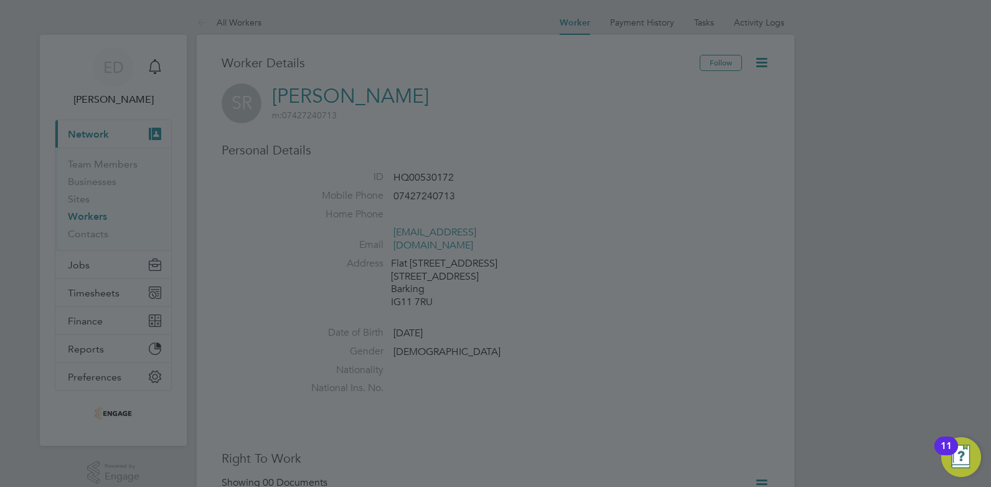
click at [469, 258] on div at bounding box center [495, 243] width 991 height 487
drag, startPoint x: 470, startPoint y: 258, endPoint x: 832, endPoint y: 269, distance: 362.6
click at [477, 258] on div at bounding box center [495, 243] width 991 height 487
click at [763, 150] on div at bounding box center [495, 243] width 991 height 487
click at [893, 443] on div at bounding box center [495, 243] width 991 height 487
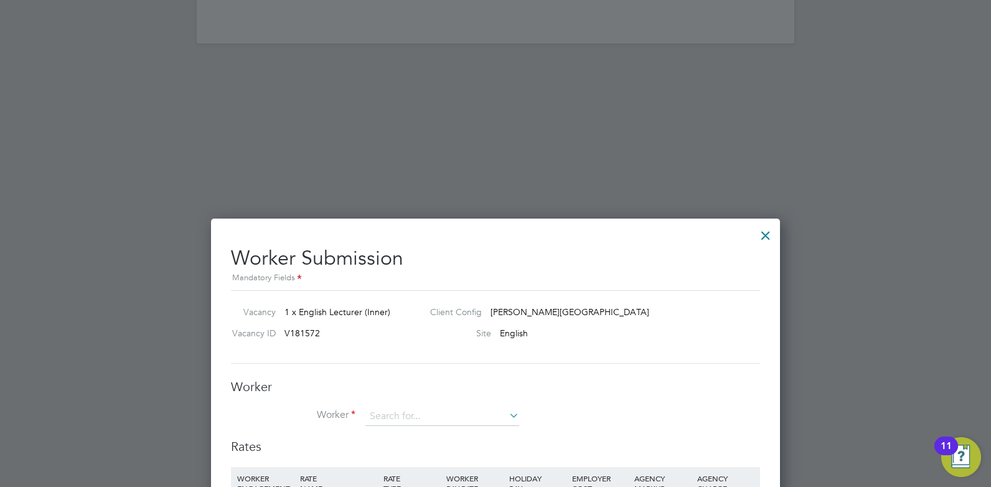
scroll to position [1744, 0]
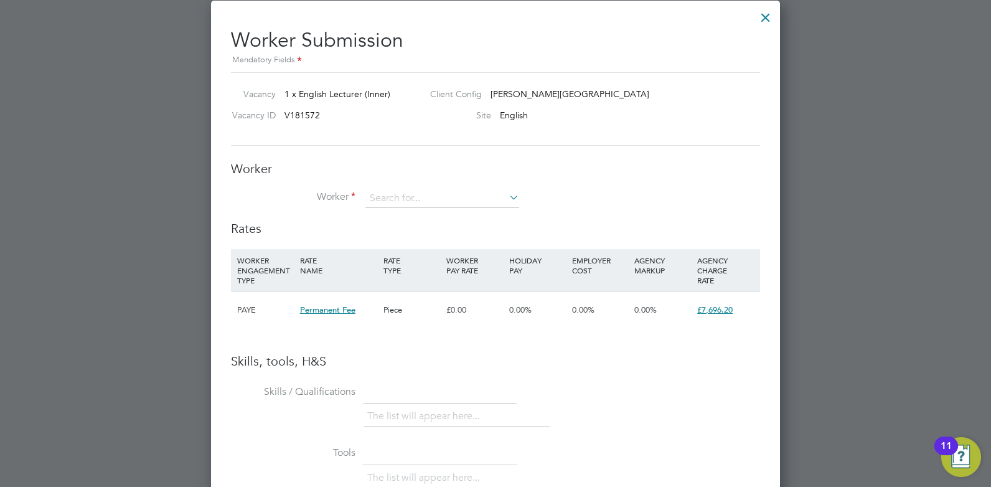
click at [507, 199] on icon at bounding box center [507, 197] width 0 height 17
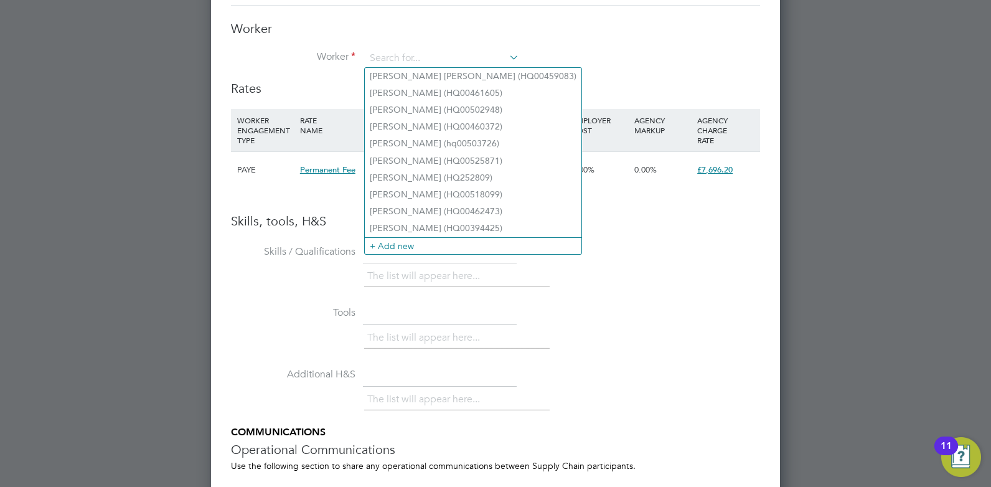
scroll to position [1853, 0]
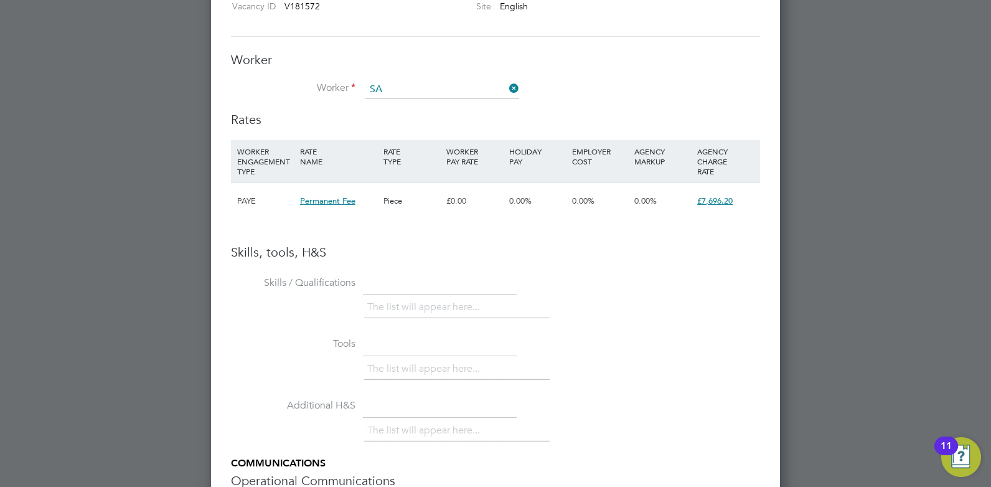
click at [425, 226] on li "Sa [PERSON_NAME] (HQ00530172)" at bounding box center [499, 225] width 268 height 17
type input "[PERSON_NAME] (HQ00530172)"
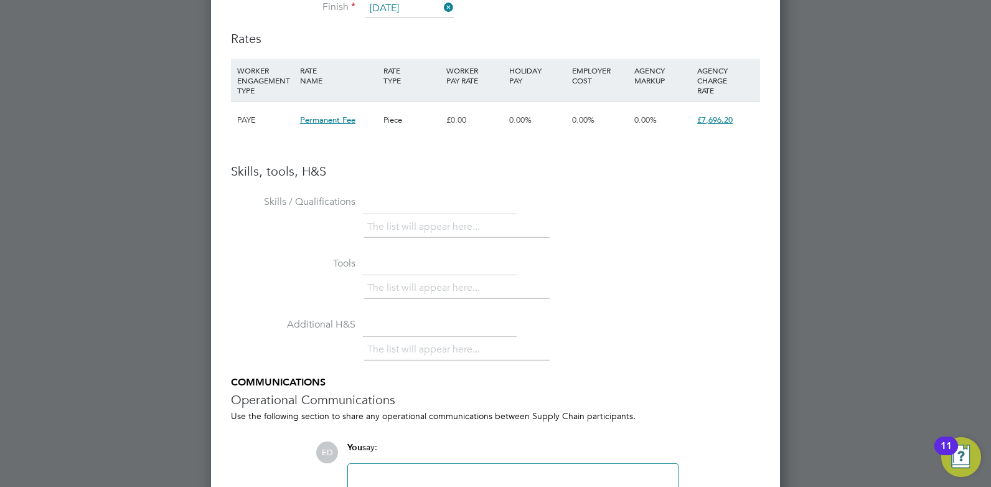
scroll to position [2320, 0]
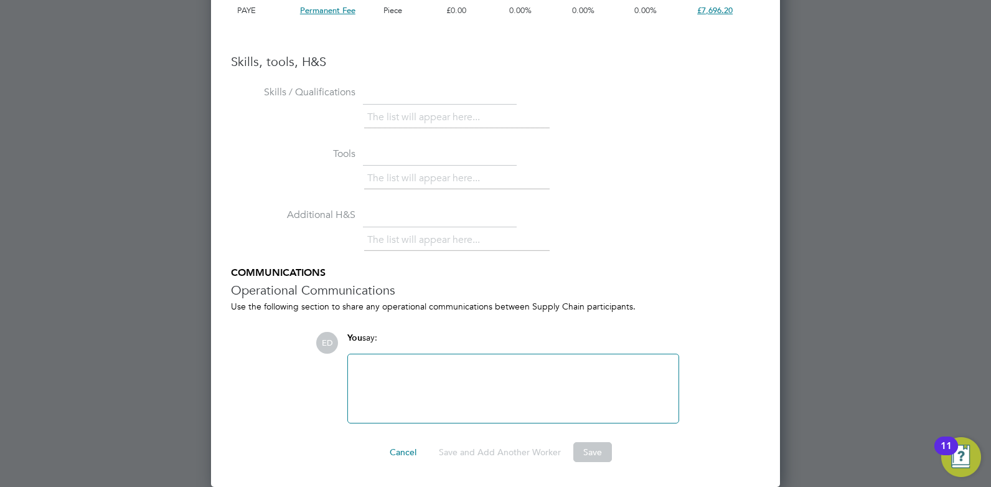
click at [422, 379] on div at bounding box center [514, 389] width 316 height 54
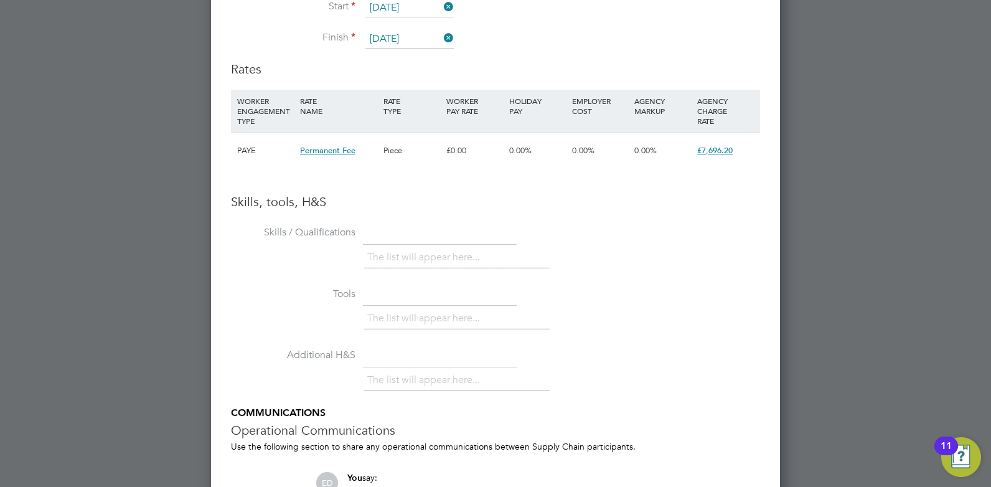
scroll to position [2149, 0]
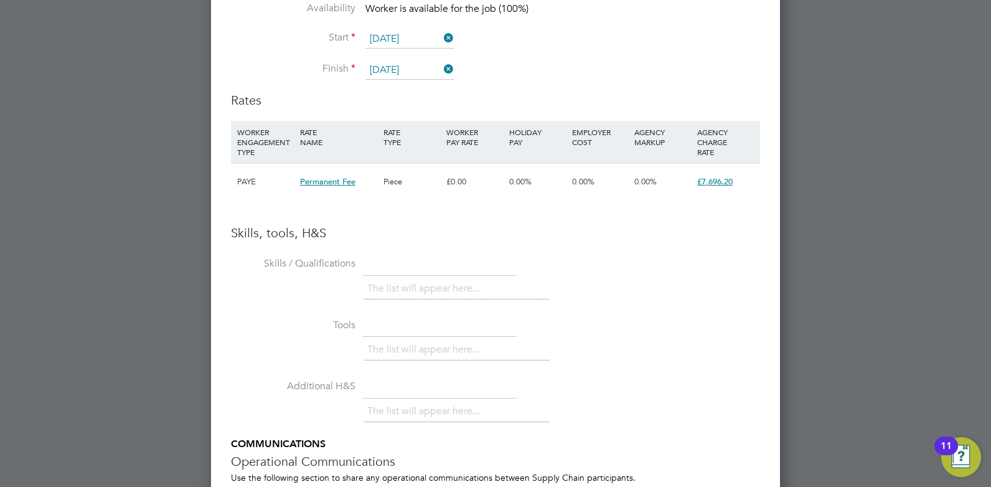
click at [438, 69] on input "[DATE]" at bounding box center [410, 70] width 88 height 19
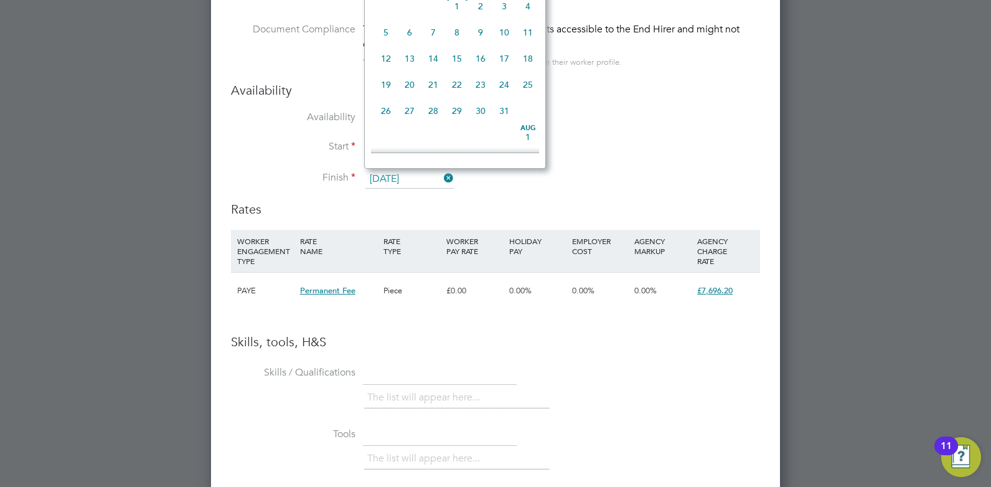
scroll to position [3293, 0]
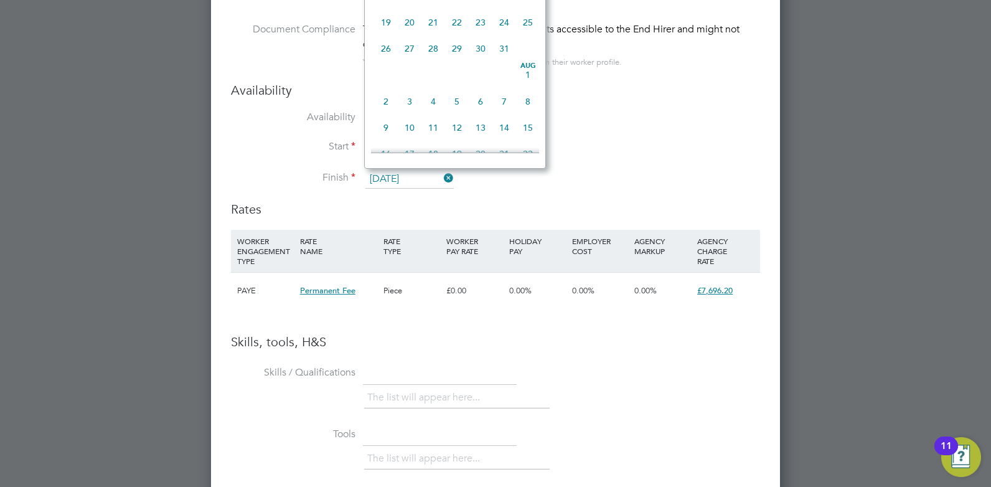
click at [506, 34] on span "24" at bounding box center [505, 23] width 24 height 24
type input "[DATE]"
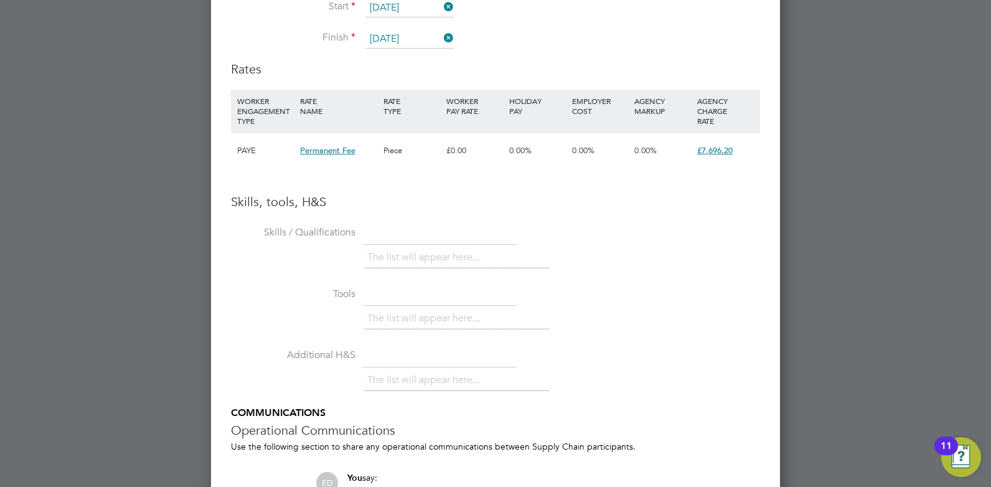
scroll to position [2009, 0]
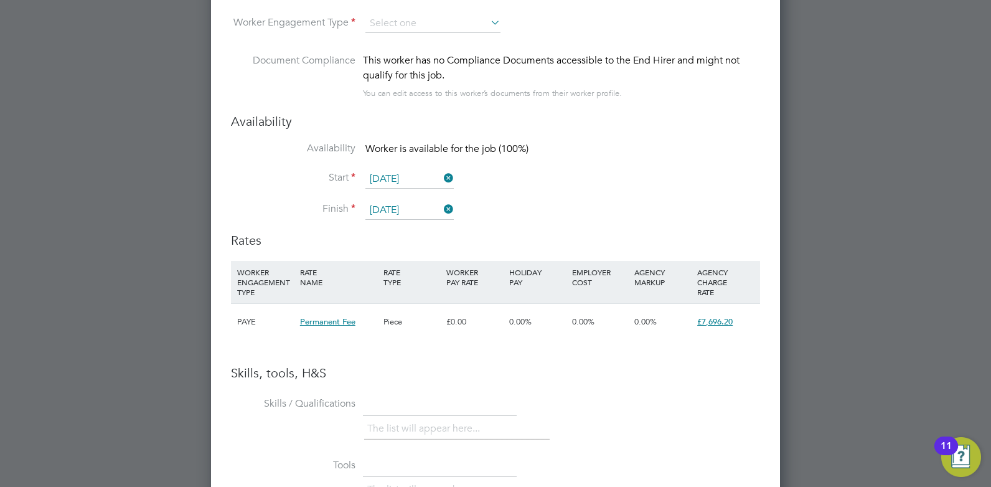
click at [414, 179] on input "[DATE]" at bounding box center [410, 179] width 88 height 19
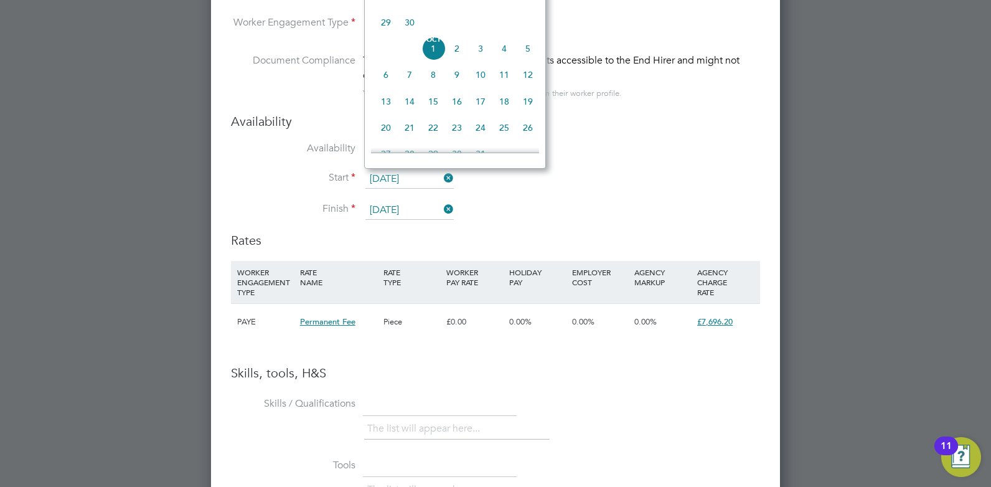
click at [461, 60] on span "2" at bounding box center [457, 49] width 24 height 24
type input "[DATE]"
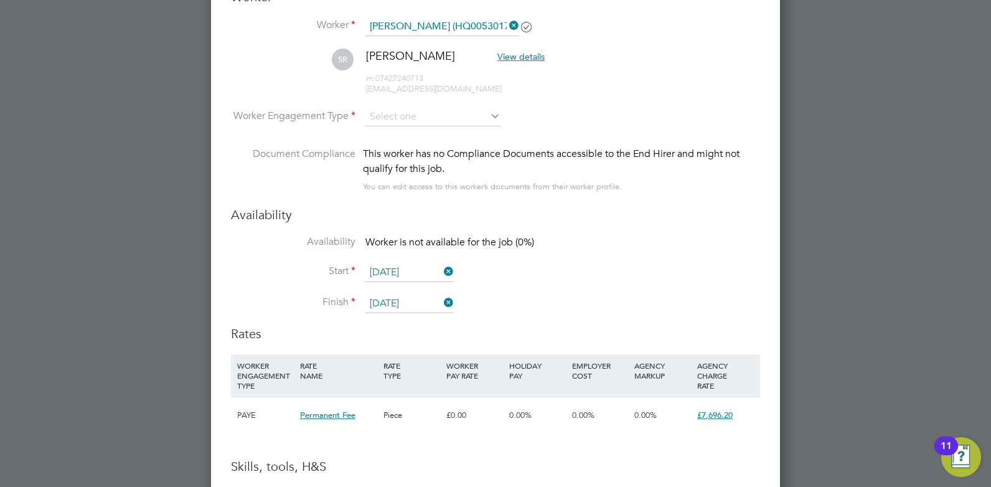
scroll to position [1900, 0]
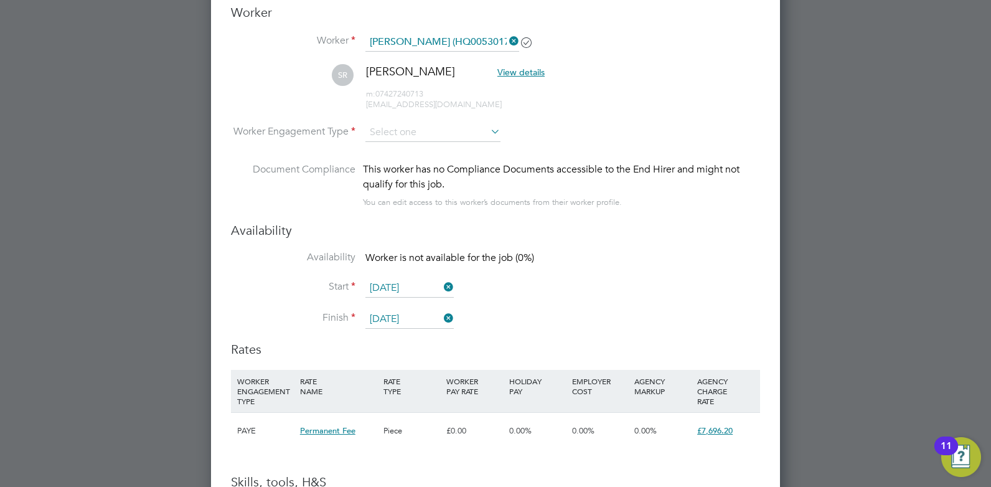
click at [392, 116] on li "SR [PERSON_NAME] View details m: 07427240713 [EMAIL_ADDRESS][DOMAIN_NAME]" at bounding box center [495, 93] width 529 height 59
click at [394, 124] on input at bounding box center [433, 132] width 135 height 19
click at [409, 152] on li "Contract" at bounding box center [433, 150] width 136 height 16
type input "Contract"
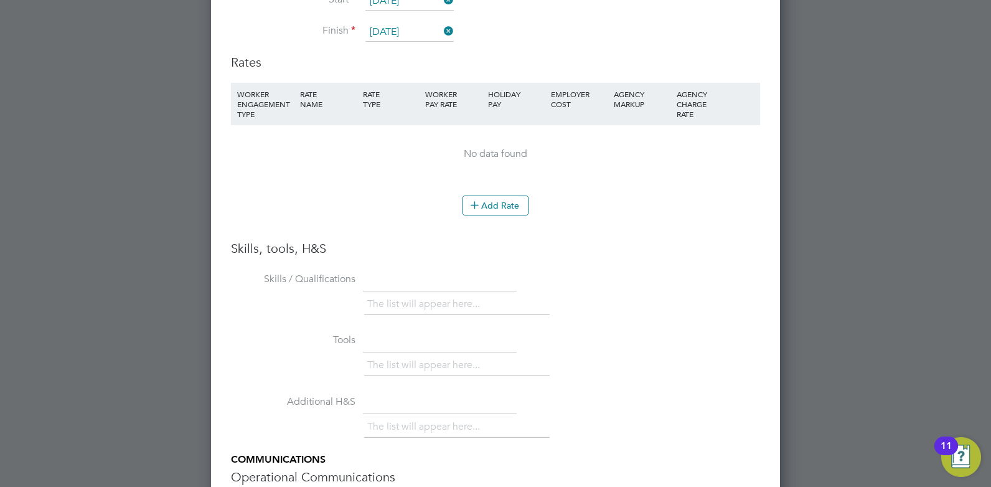
scroll to position [2218, 0]
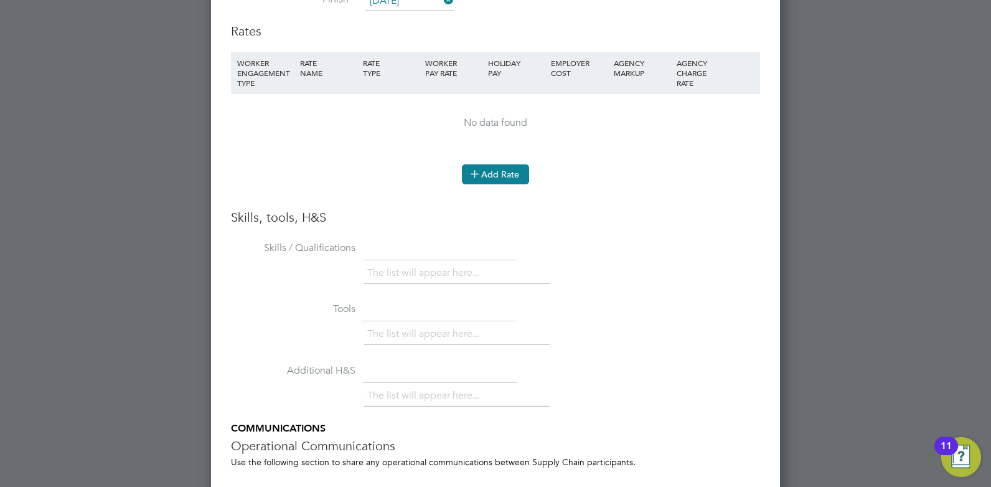
click at [483, 173] on button "Add Rate" at bounding box center [495, 174] width 67 height 20
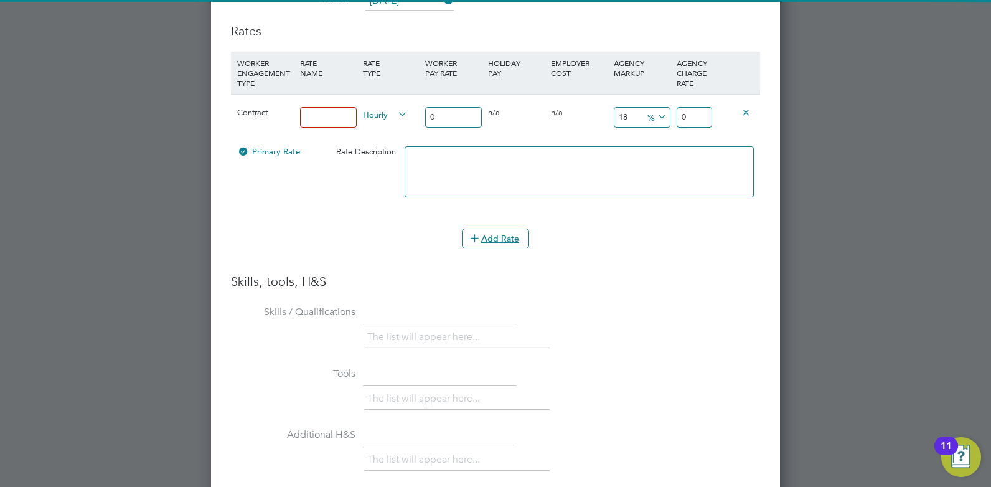
click at [344, 122] on input at bounding box center [328, 117] width 57 height 21
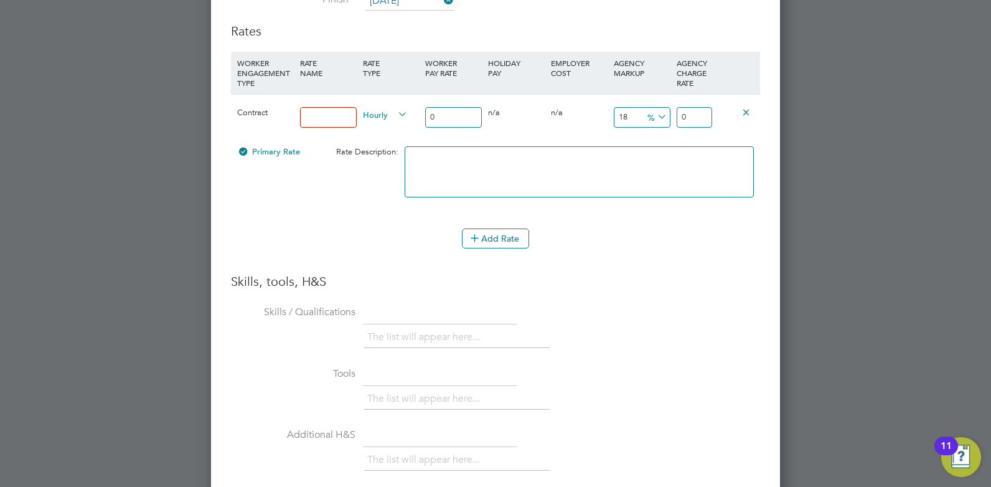
type input "rate"
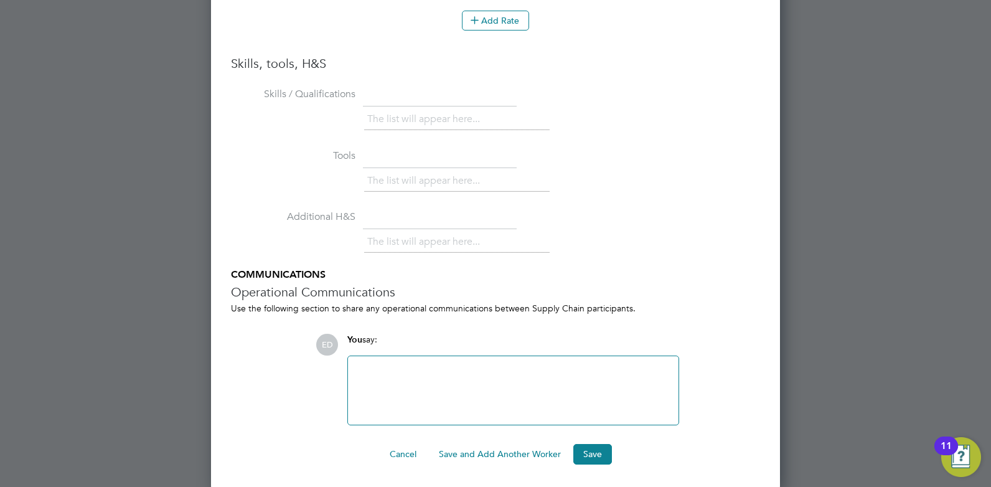
scroll to position [2438, 0]
click at [588, 462] on button "Save" at bounding box center [593, 452] width 39 height 20
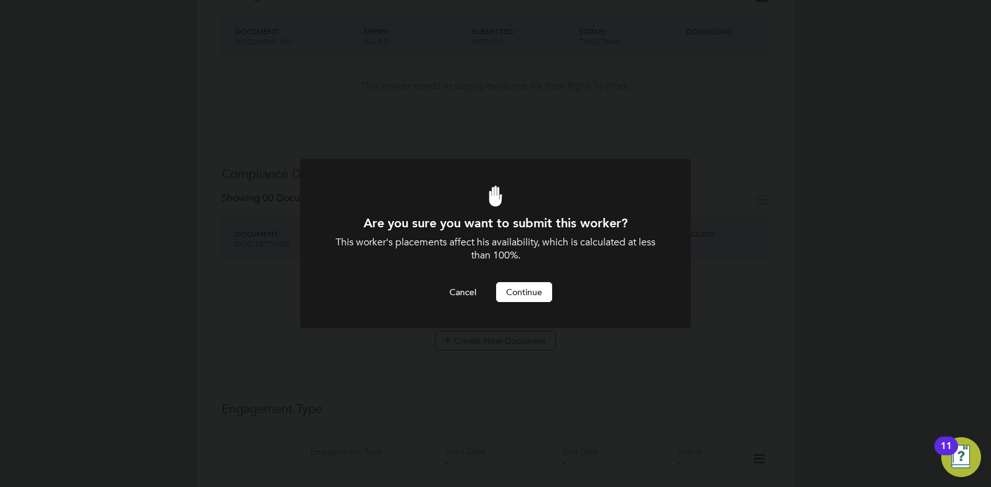
scroll to position [0, 0]
click at [452, 294] on button "Cancel" at bounding box center [463, 292] width 47 height 20
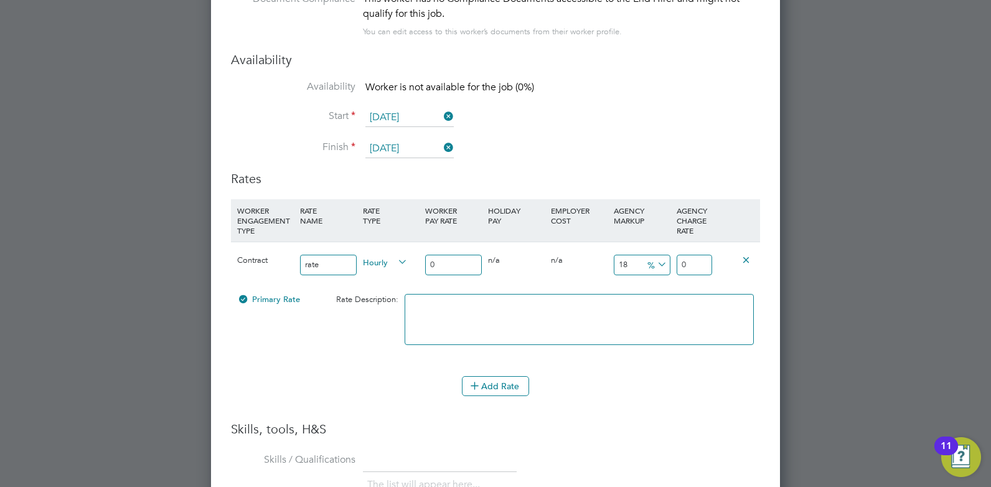
scroll to position [2086, 0]
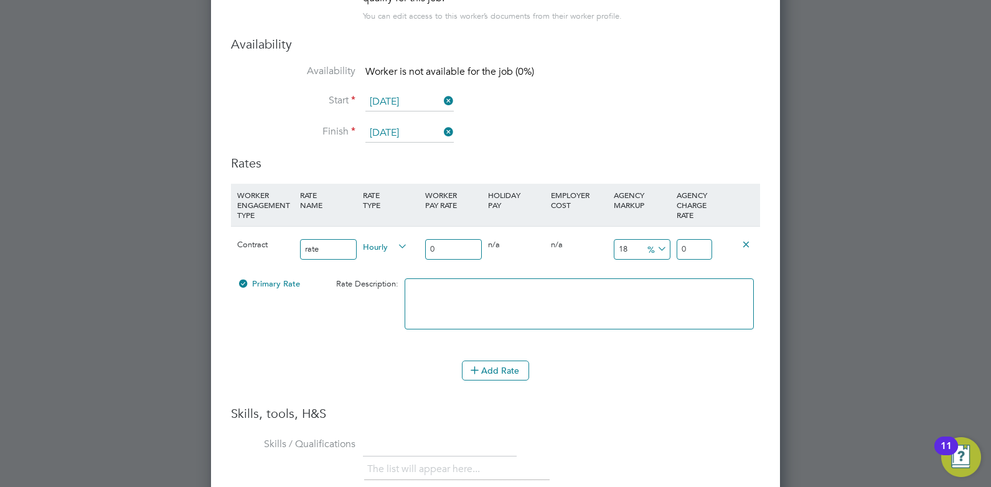
click at [442, 135] on icon at bounding box center [442, 131] width 0 height 17
click at [407, 135] on input at bounding box center [410, 133] width 88 height 19
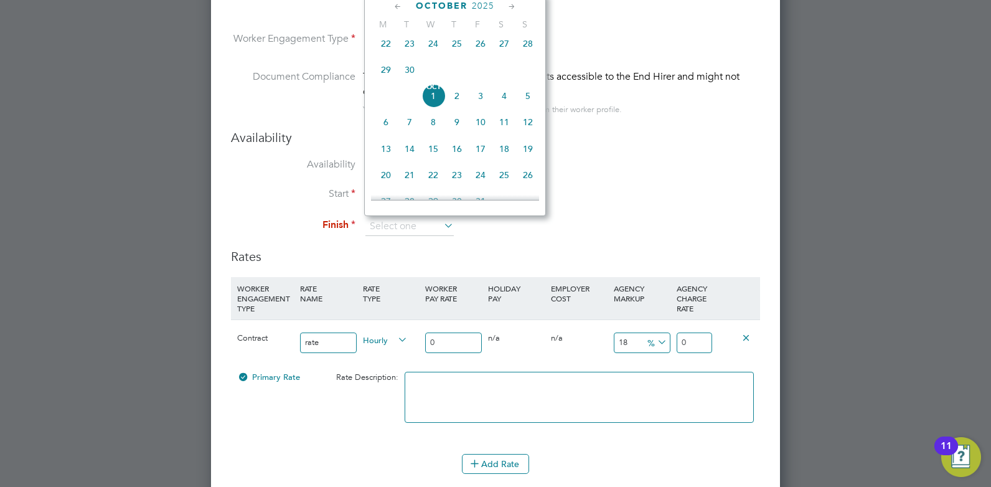
scroll to position [1977, 0]
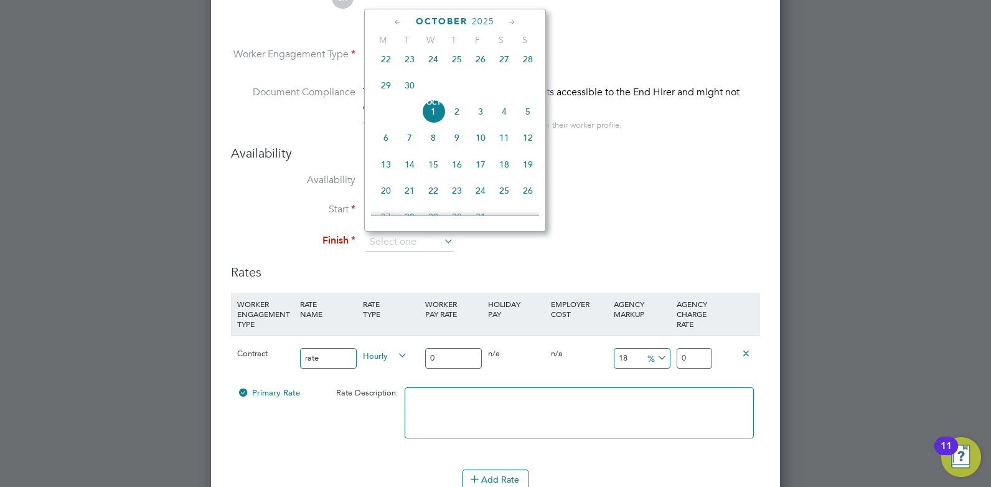
click at [508, 17] on icon at bounding box center [512, 23] width 12 height 14
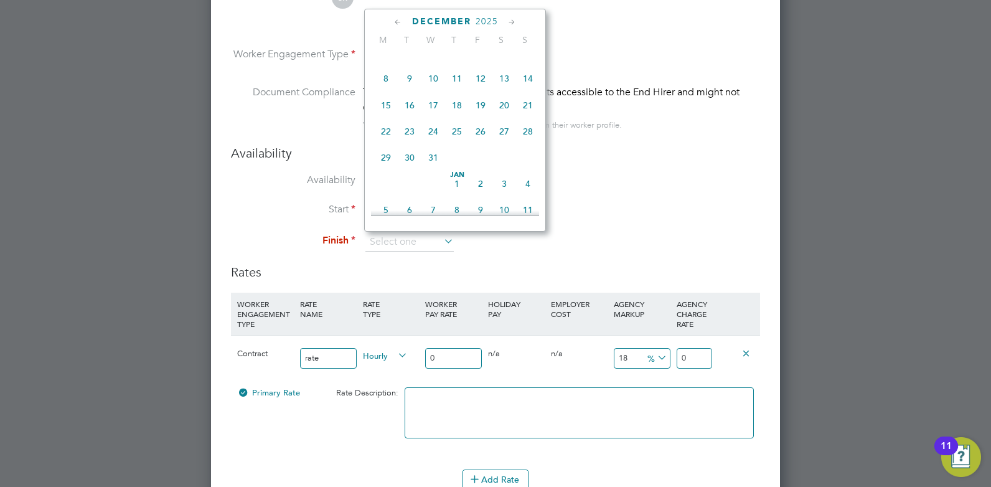
click at [508, 17] on icon at bounding box center [512, 23] width 12 height 14
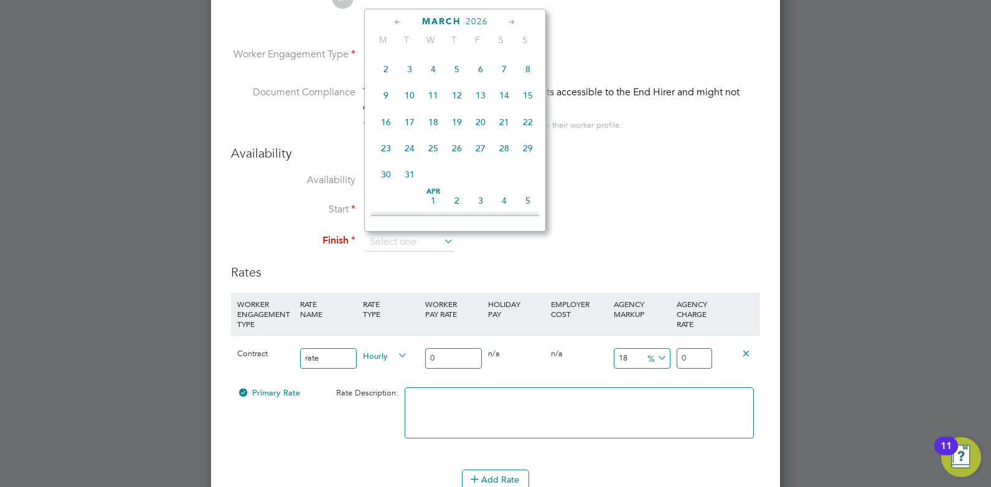
click at [508, 17] on icon at bounding box center [512, 23] width 12 height 14
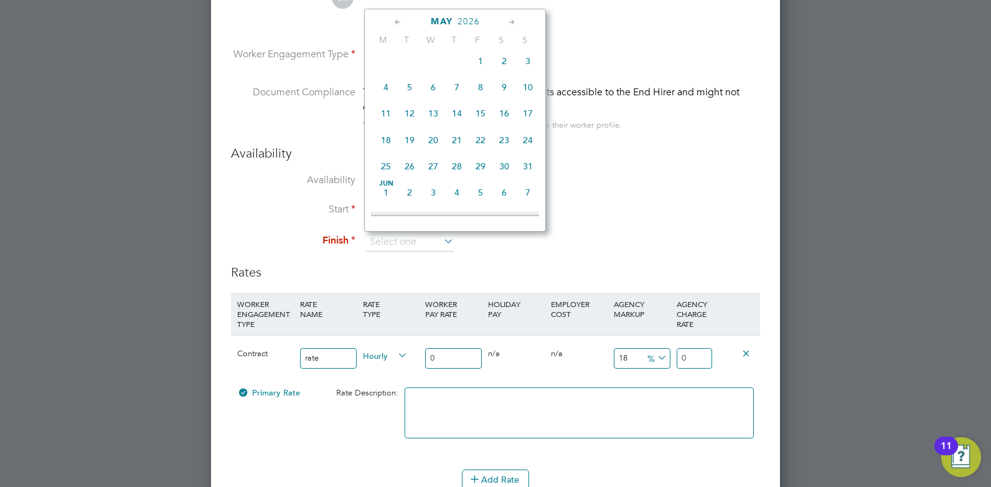
click at [508, 17] on icon at bounding box center [512, 23] width 12 height 14
click at [483, 146] on span "24" at bounding box center [481, 134] width 24 height 24
type input "[DATE]"
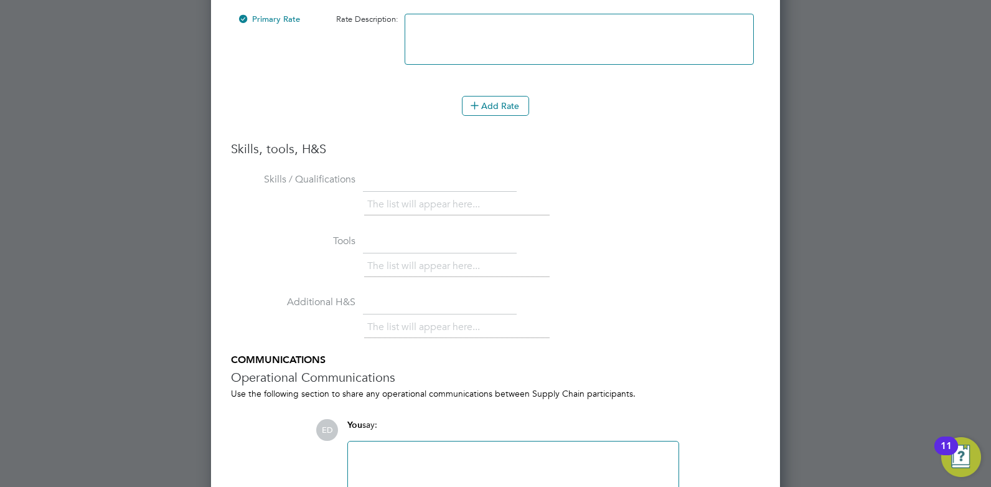
scroll to position [2438, 0]
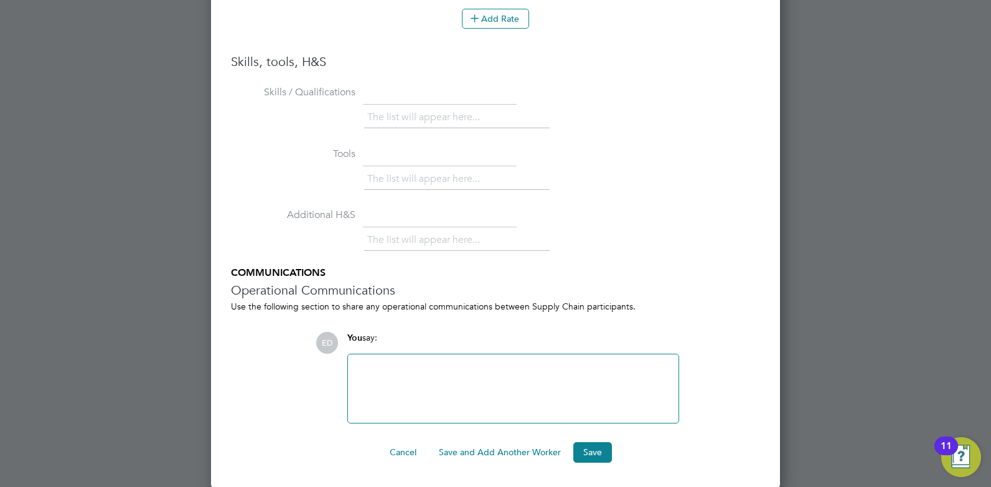
click at [580, 456] on button "Save" at bounding box center [593, 452] width 39 height 20
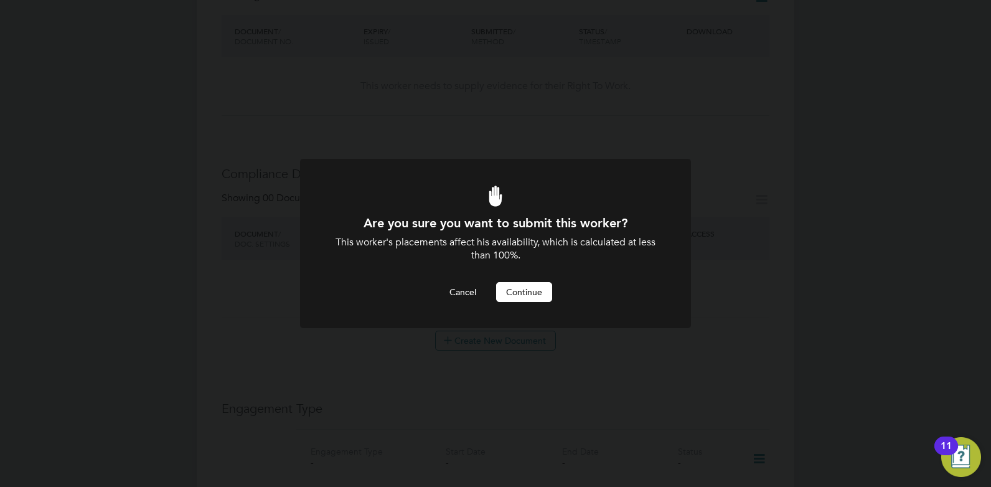
scroll to position [0, 0]
click at [532, 298] on button "Continue" at bounding box center [524, 292] width 56 height 20
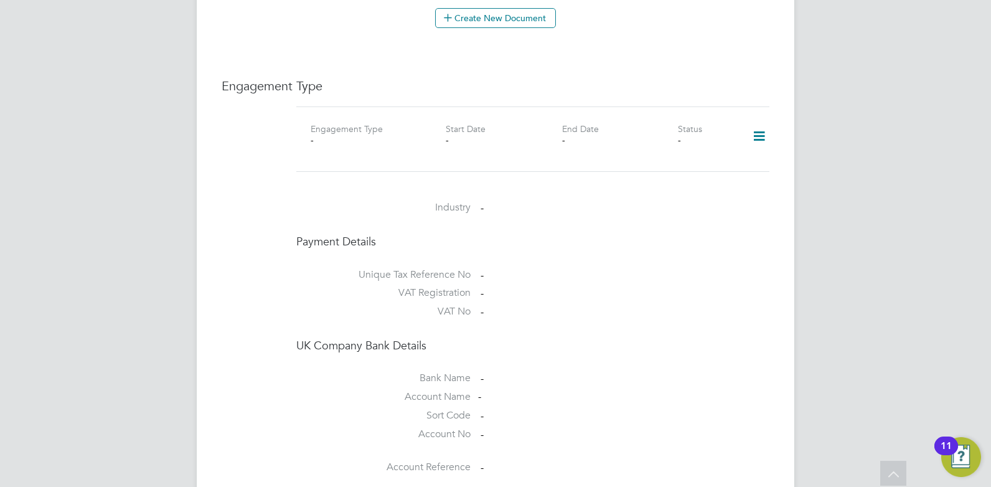
scroll to position [623, 0]
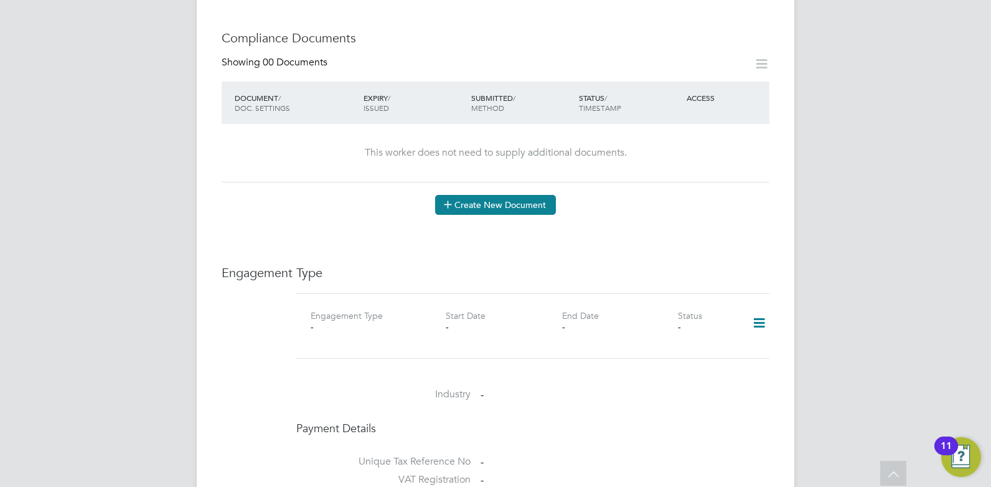
click at [469, 195] on button "Create New Document" at bounding box center [495, 205] width 121 height 20
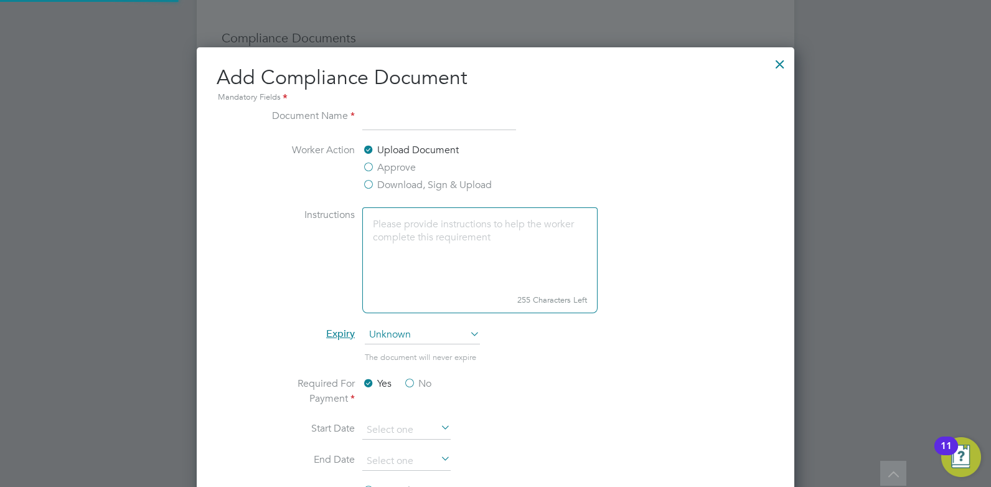
scroll to position [654, 598]
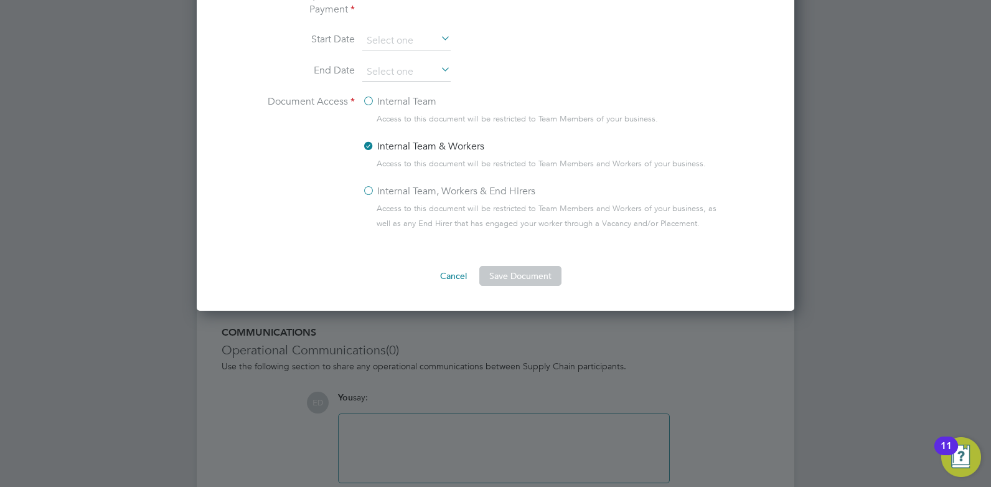
click at [458, 278] on button "Cancel" at bounding box center [453, 276] width 47 height 20
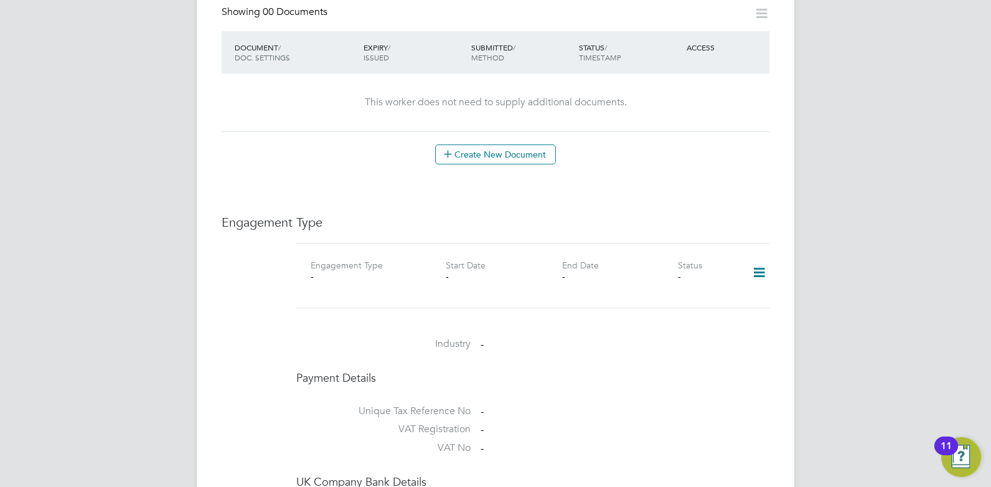
scroll to position [623, 0]
